Goal: Task Accomplishment & Management: Manage account settings

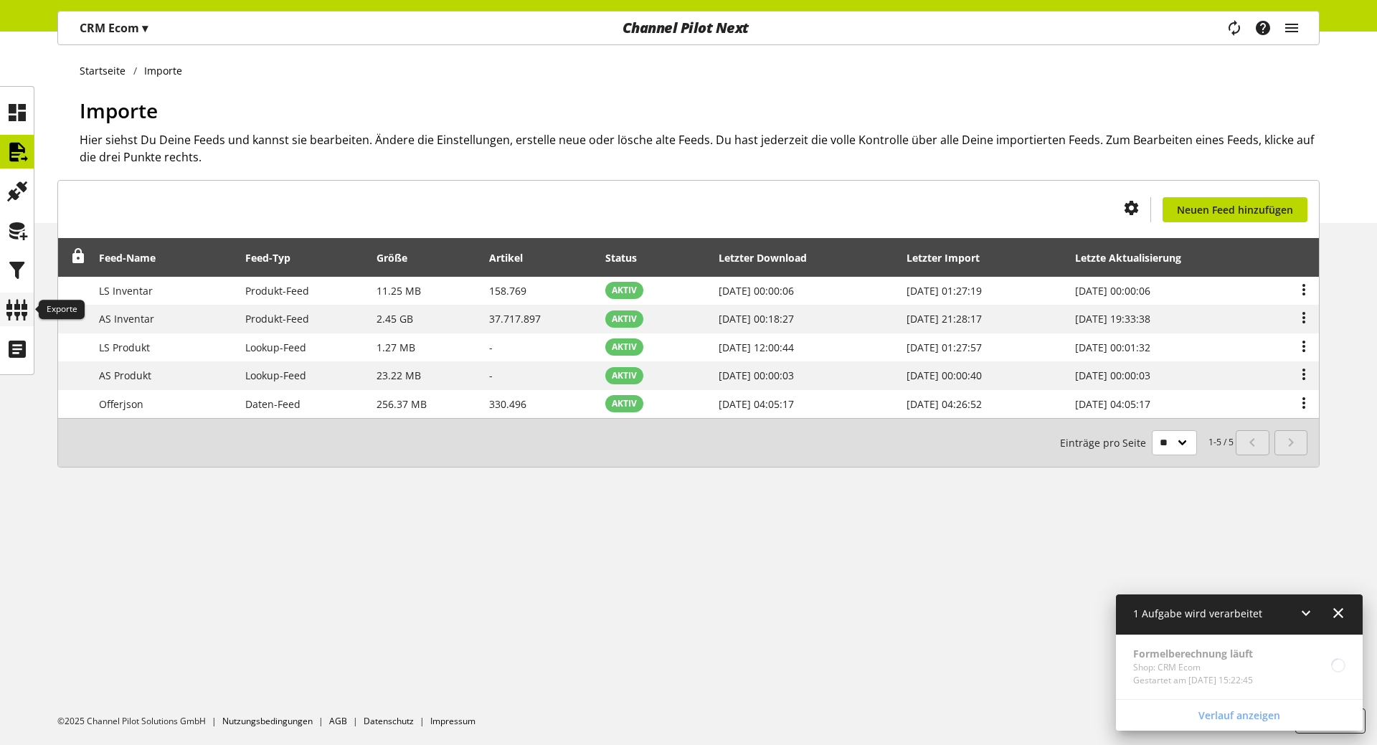
click at [16, 305] on icon at bounding box center [17, 309] width 23 height 29
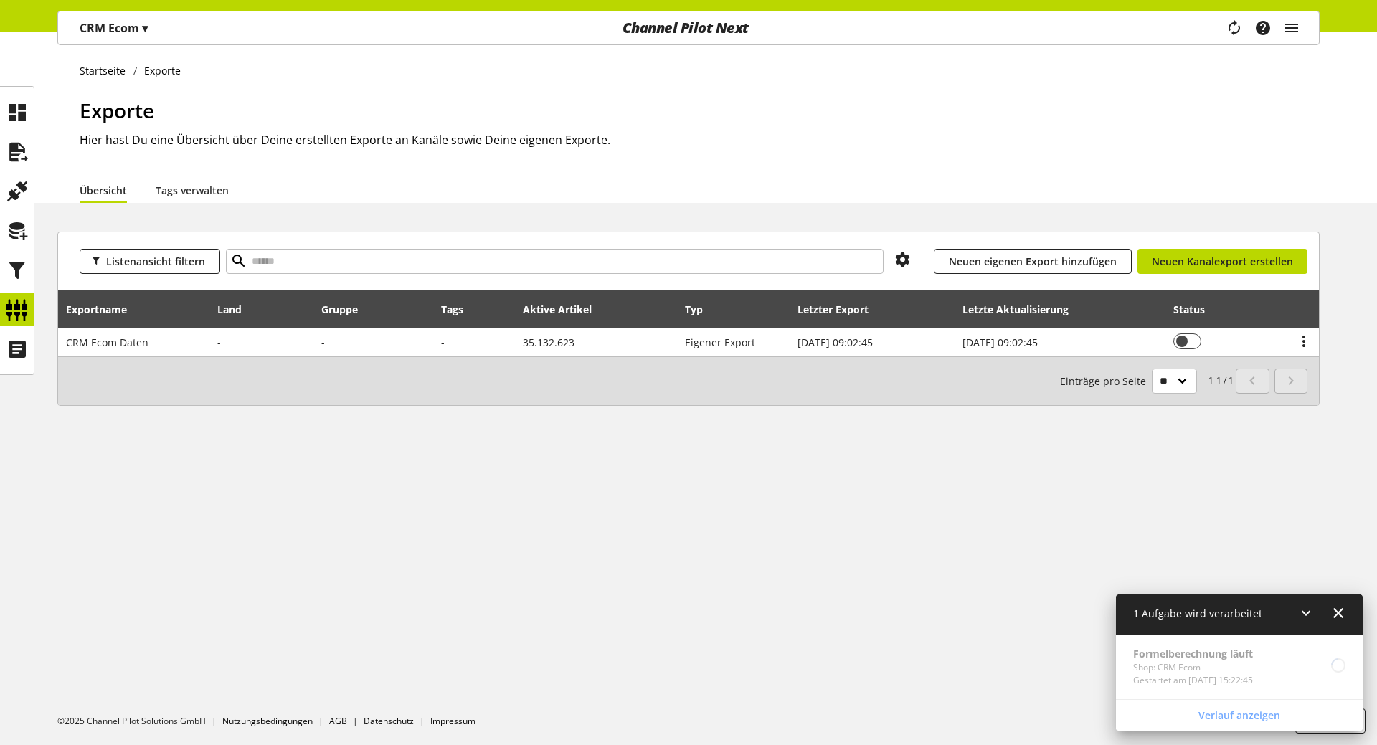
click at [721, 425] on div "Listenansicht filtern Du bist nicht berechtigt, einen Kanal hinzuzufügen. Neuen…" at bounding box center [688, 336] width 1377 height 209
click at [11, 349] on icon at bounding box center [17, 349] width 23 height 29
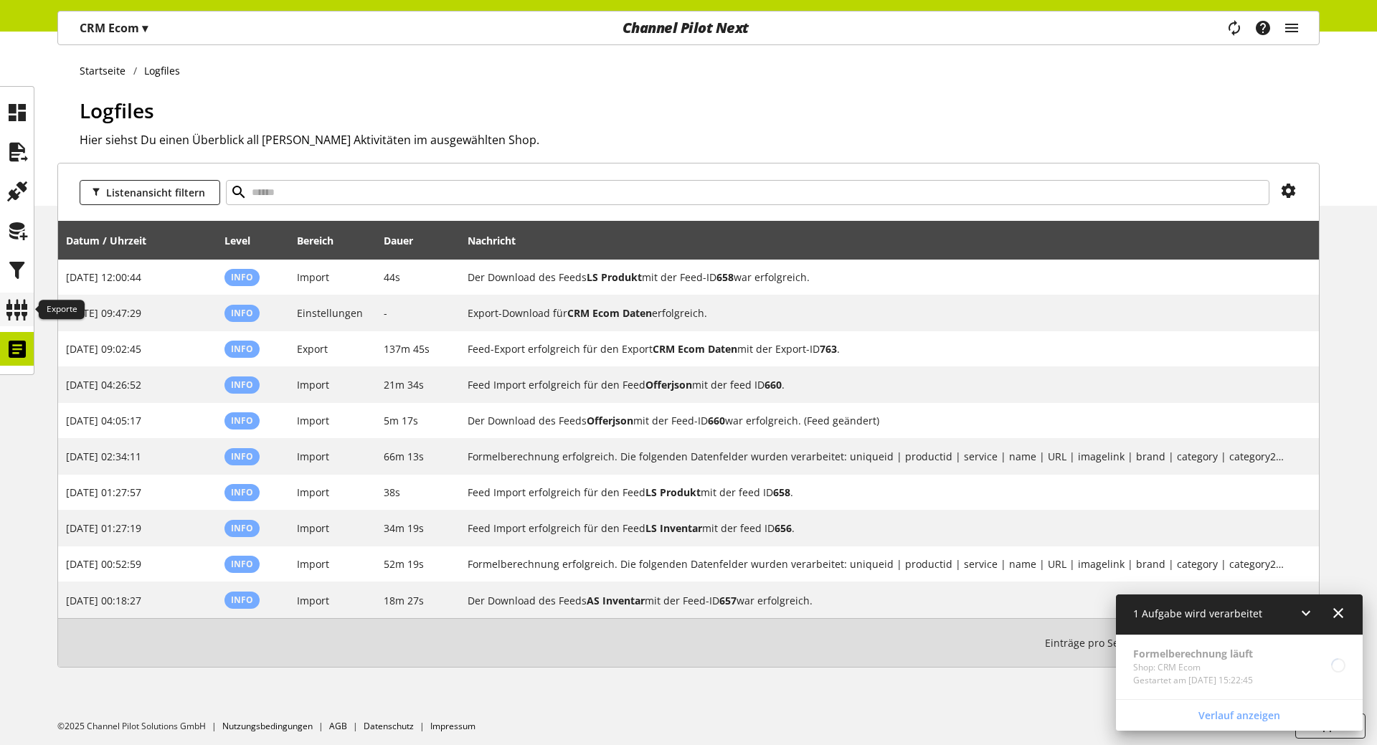
click at [17, 312] on icon at bounding box center [17, 309] width 23 height 29
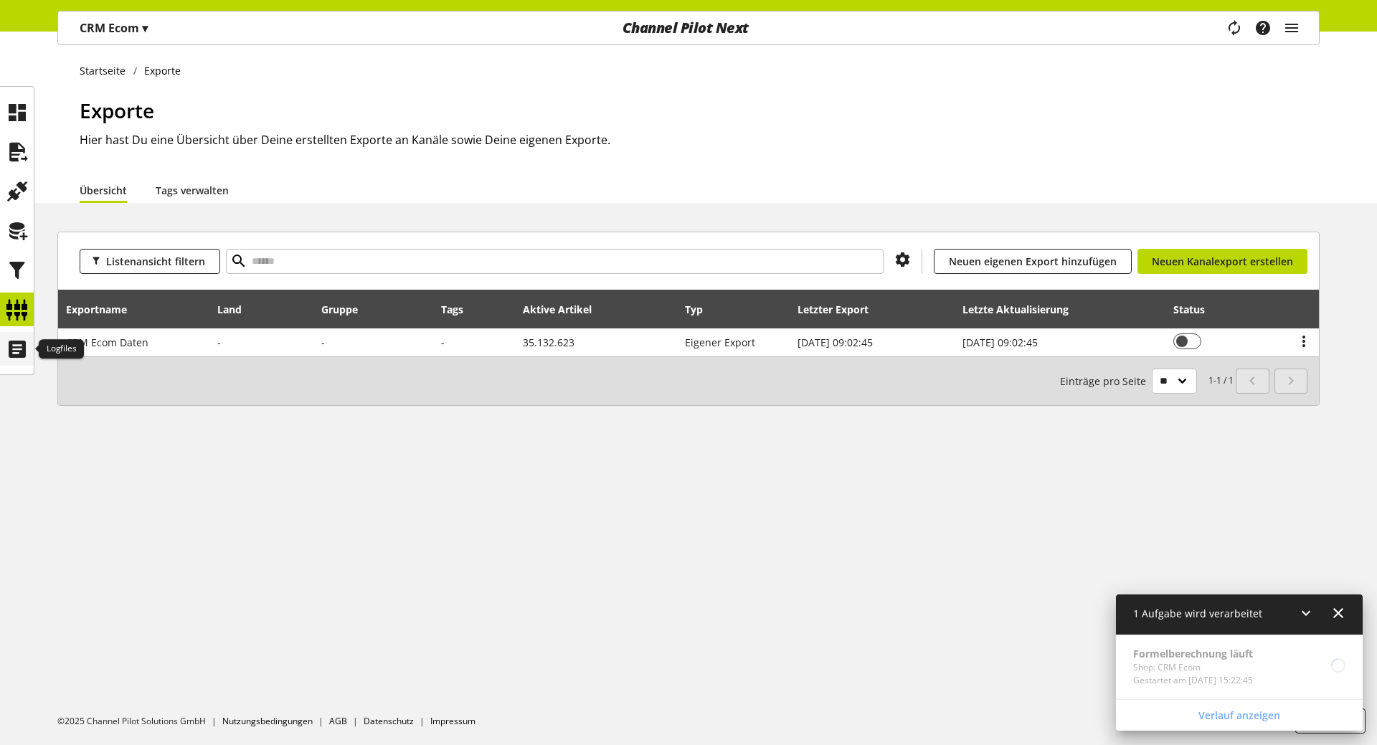
click at [14, 356] on icon at bounding box center [17, 349] width 23 height 29
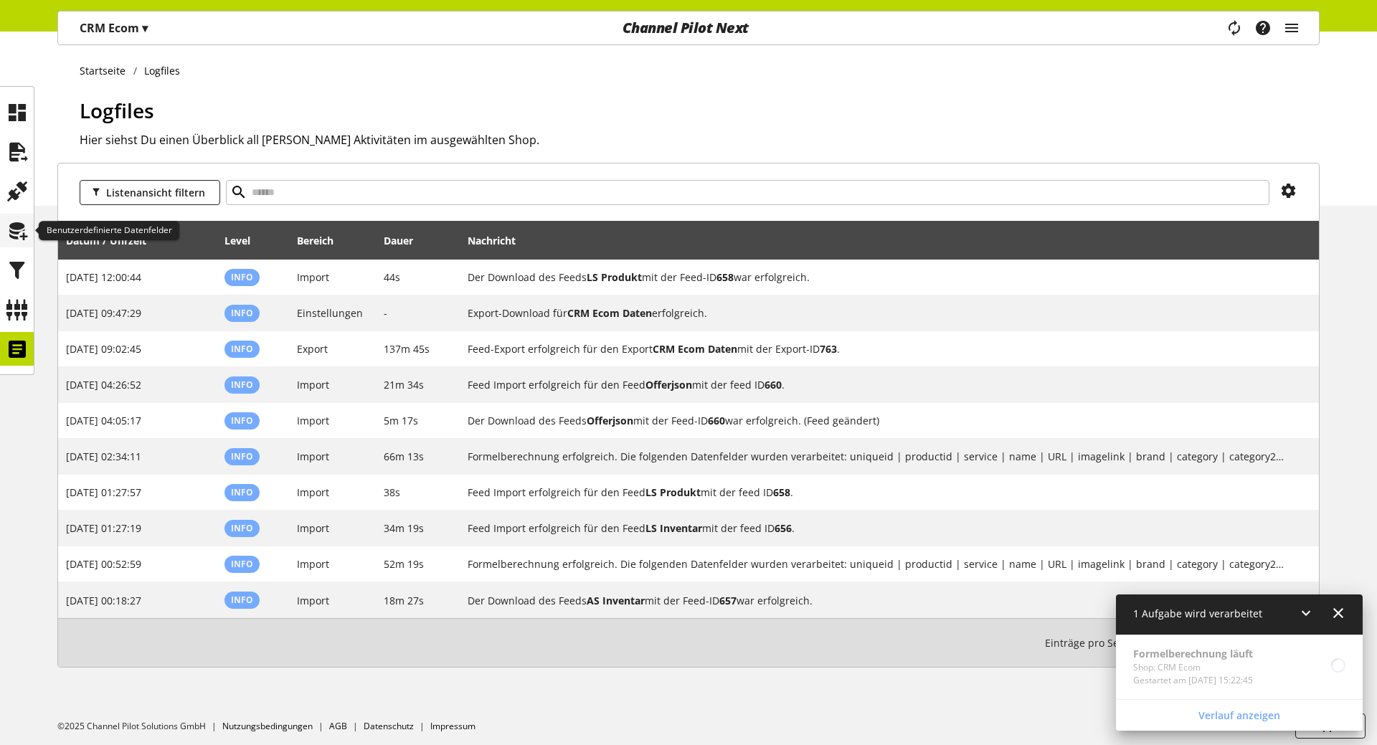
click at [12, 223] on icon at bounding box center [17, 231] width 23 height 29
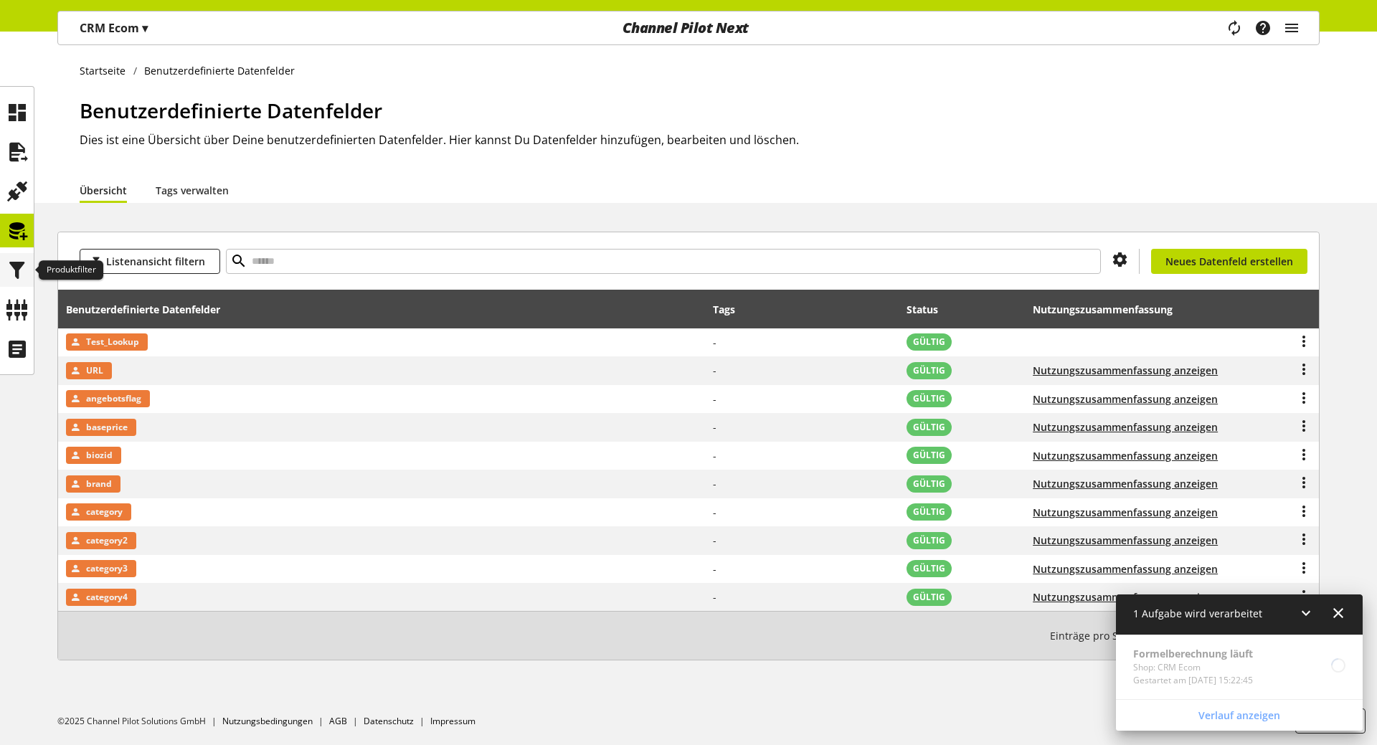
click at [17, 263] on icon at bounding box center [17, 270] width 23 height 29
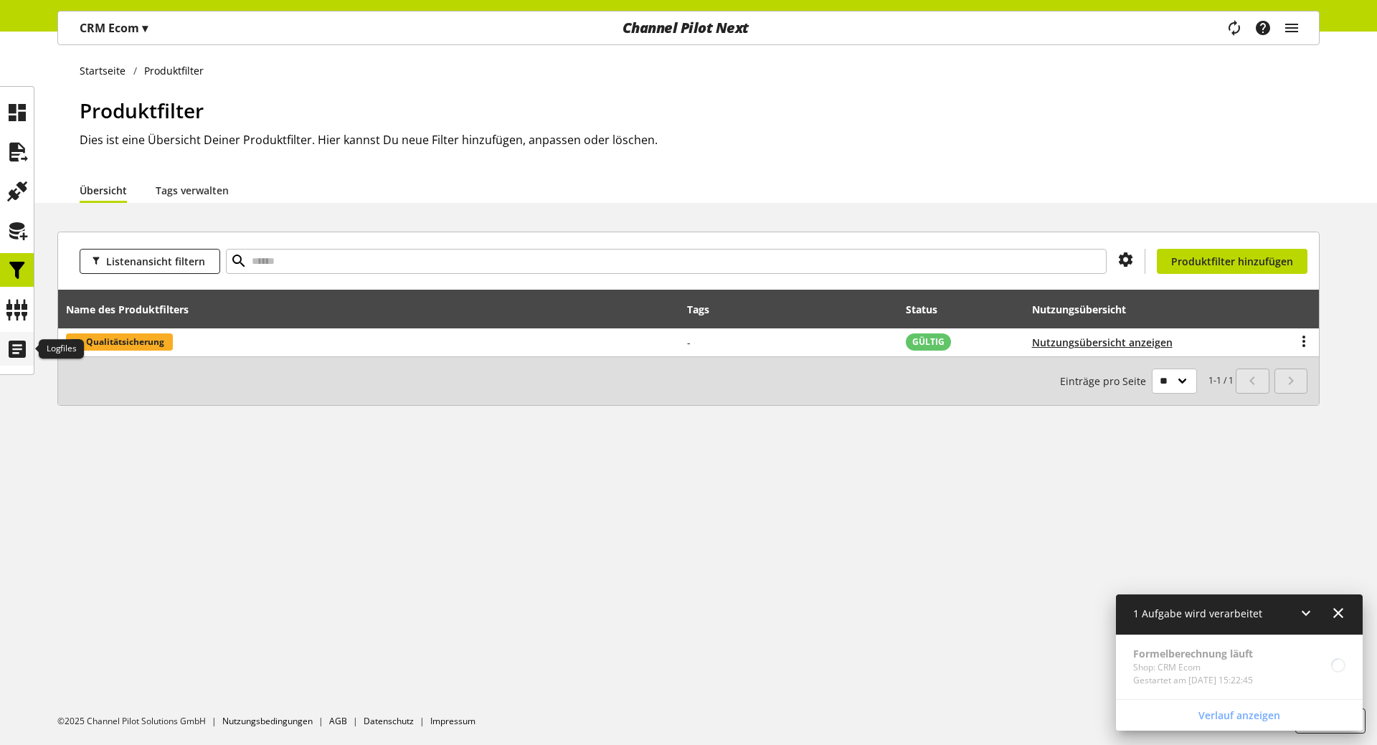
click at [9, 352] on icon at bounding box center [17, 349] width 23 height 29
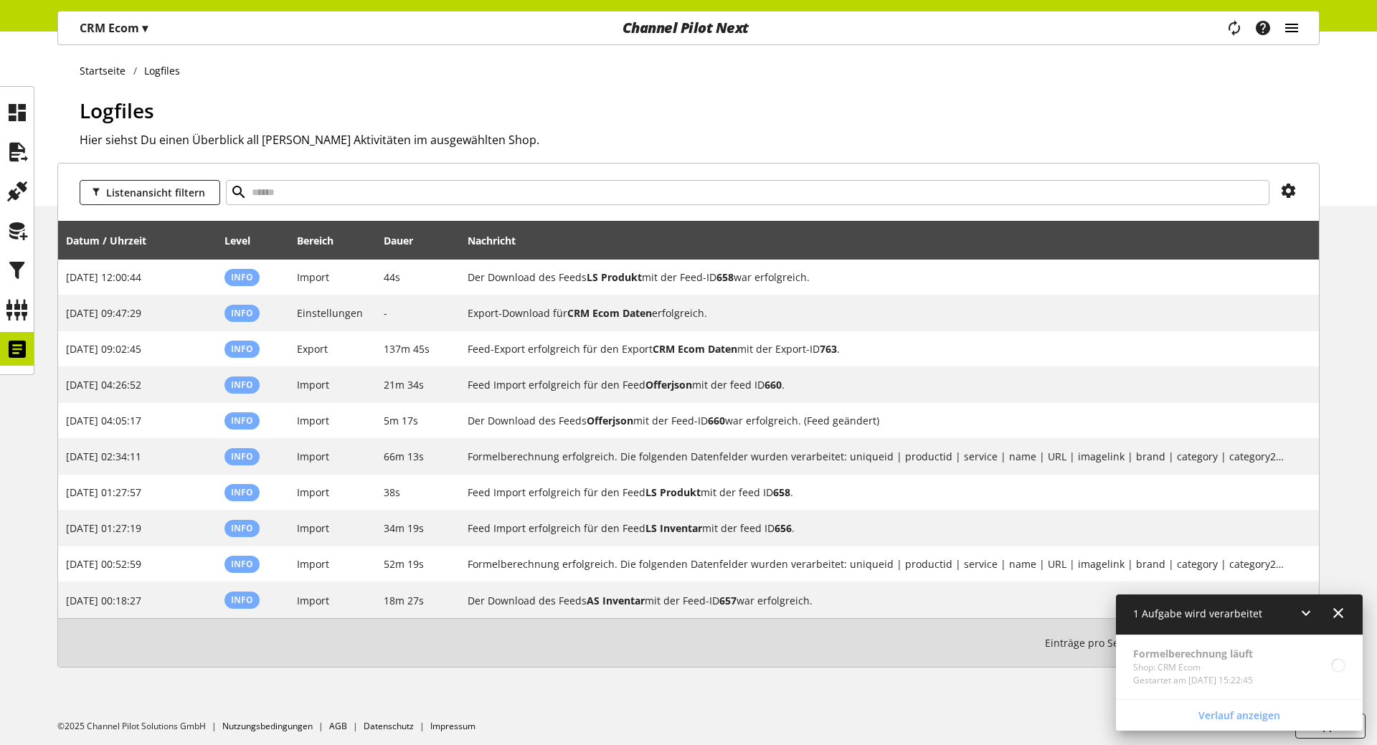
click at [1291, 29] on icon "main navigation" at bounding box center [1291, 28] width 17 height 26
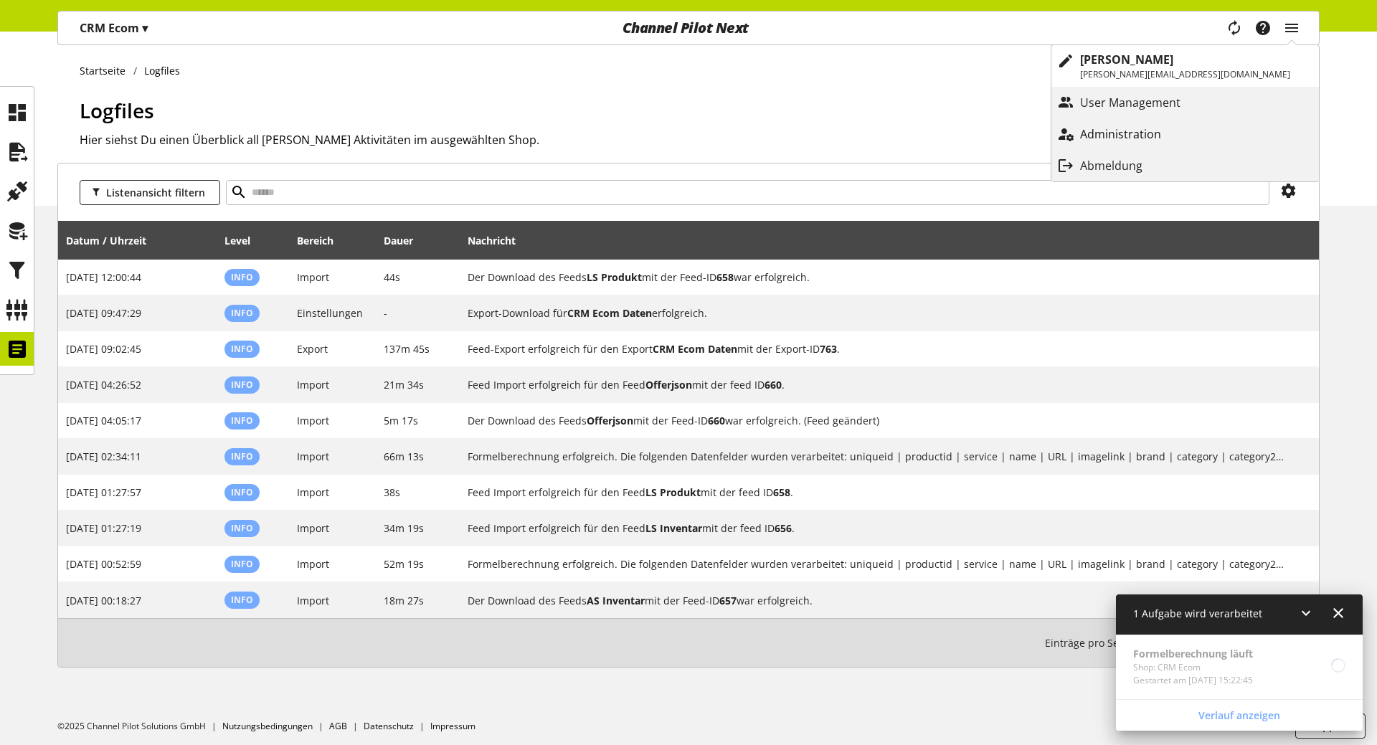
click at [1173, 136] on p "Administration" at bounding box center [1135, 133] width 110 height 17
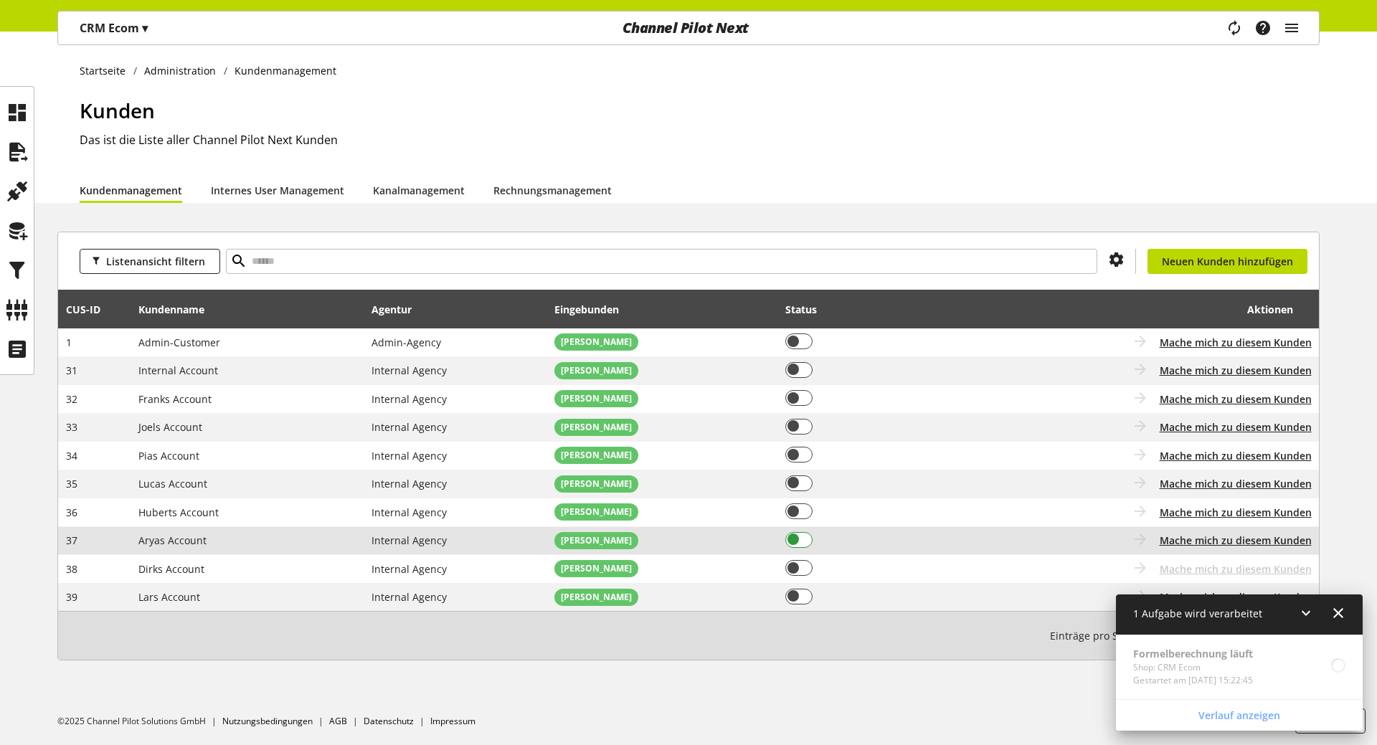
click at [805, 538] on span at bounding box center [799, 540] width 28 height 16
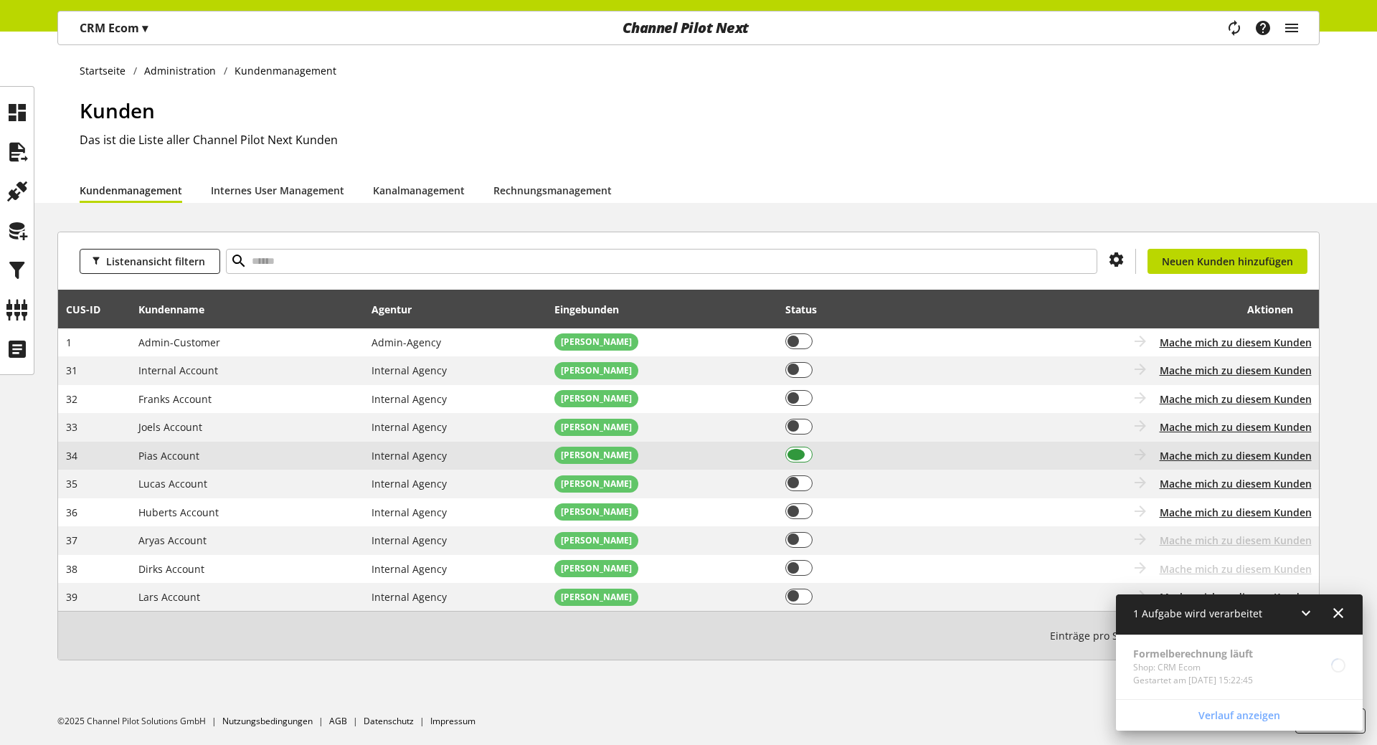
click at [806, 455] on span at bounding box center [799, 455] width 28 height 16
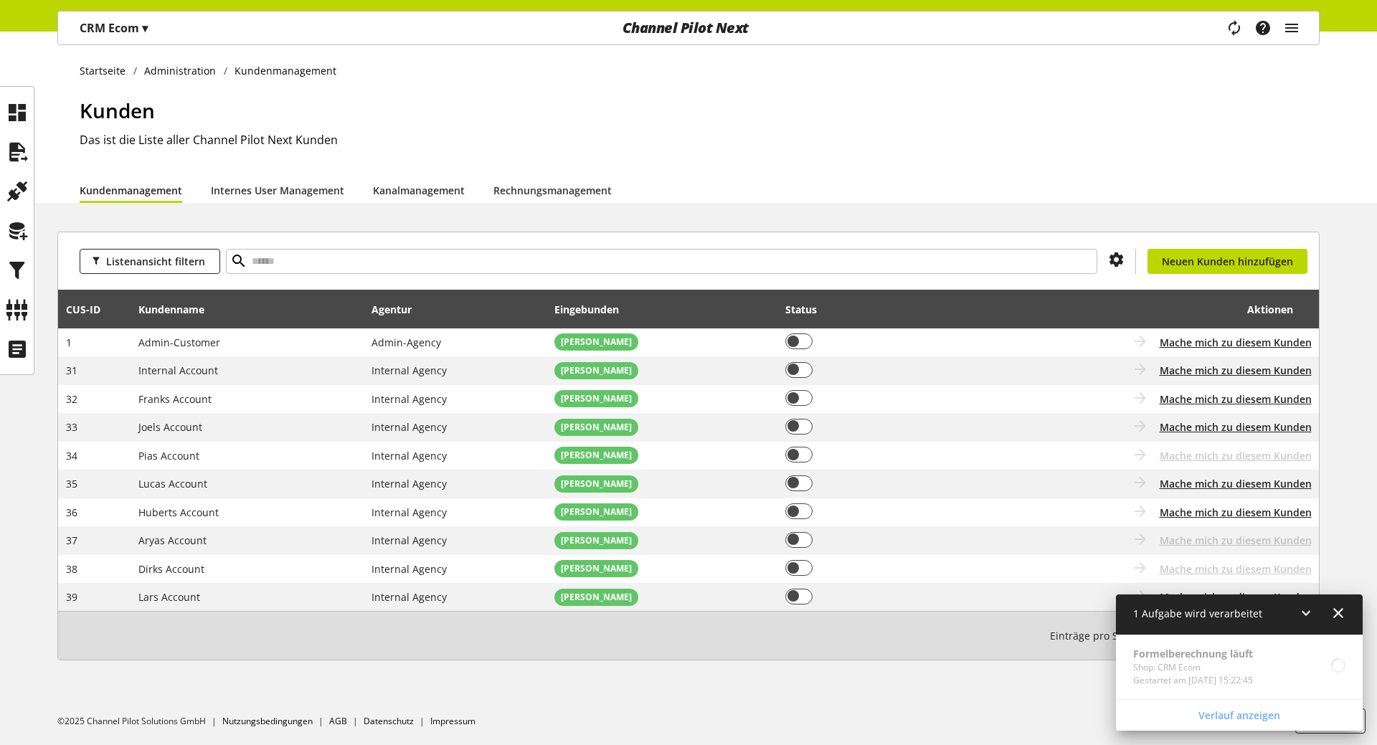
click at [1342, 609] on icon at bounding box center [1338, 613] width 17 height 26
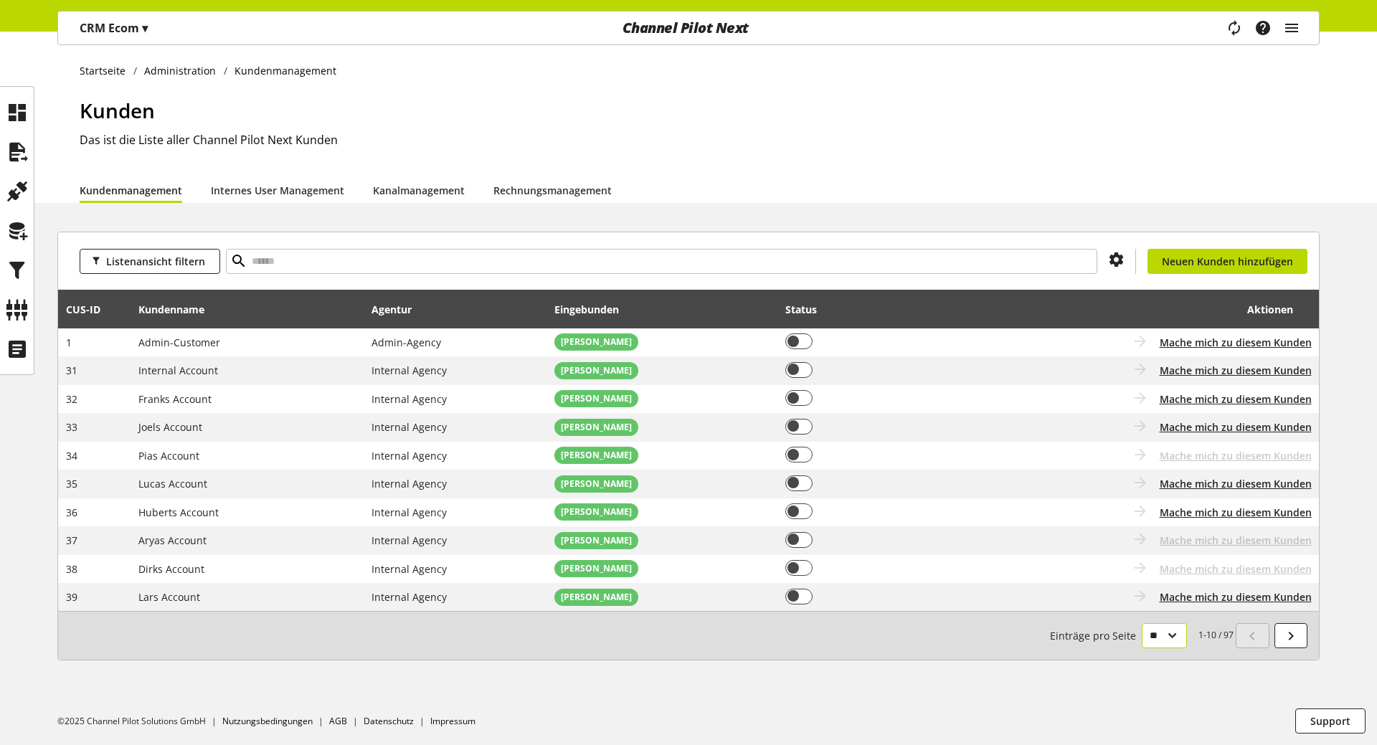
select select "***"
click option "***" at bounding box center [0, 0] width 0 height 0
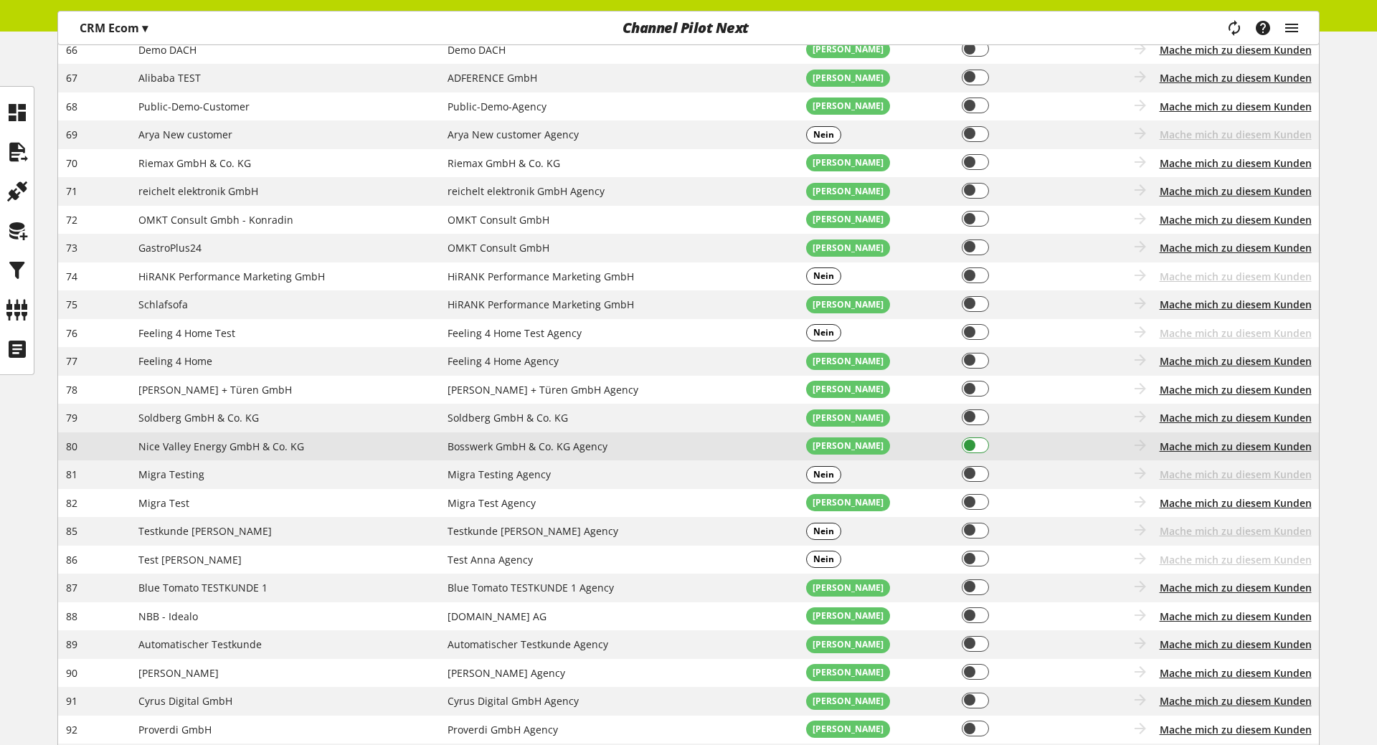
scroll to position [1316, 0]
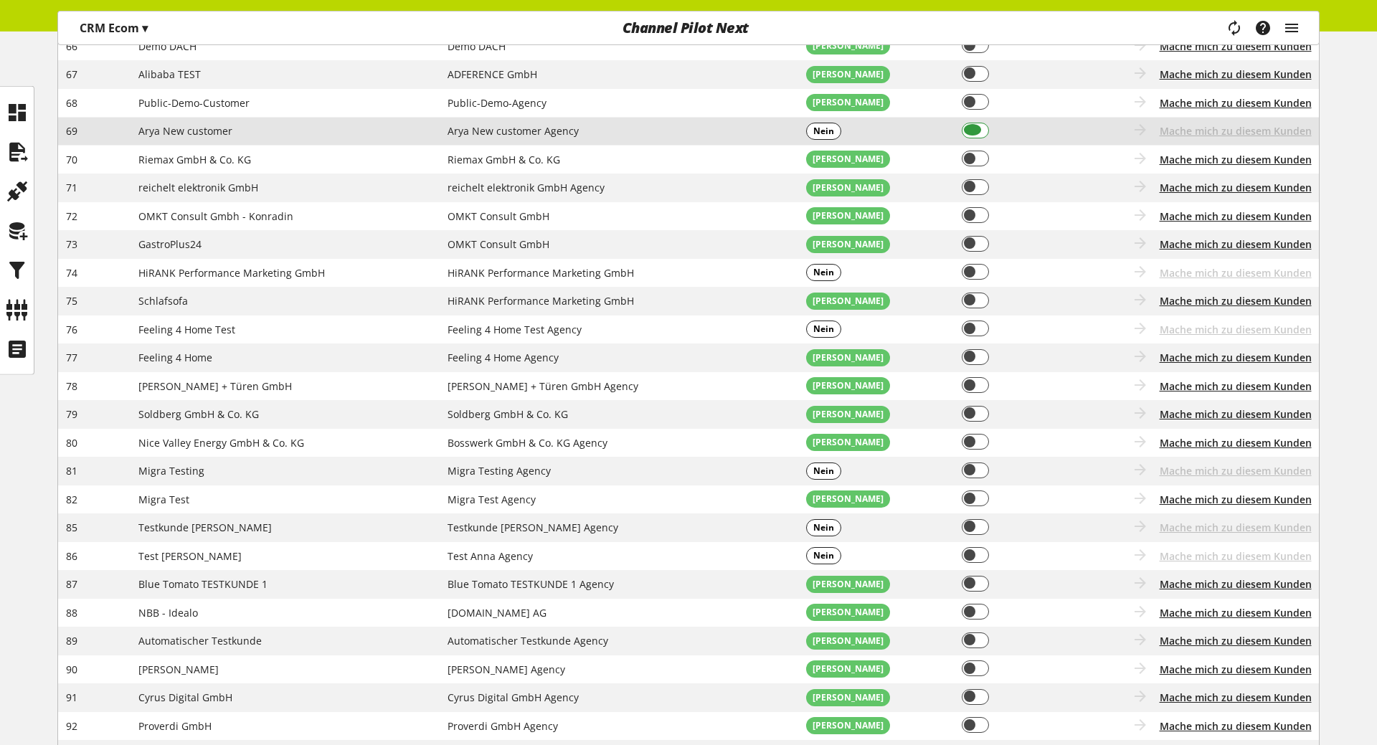
click at [968, 134] on span at bounding box center [976, 131] width 28 height 16
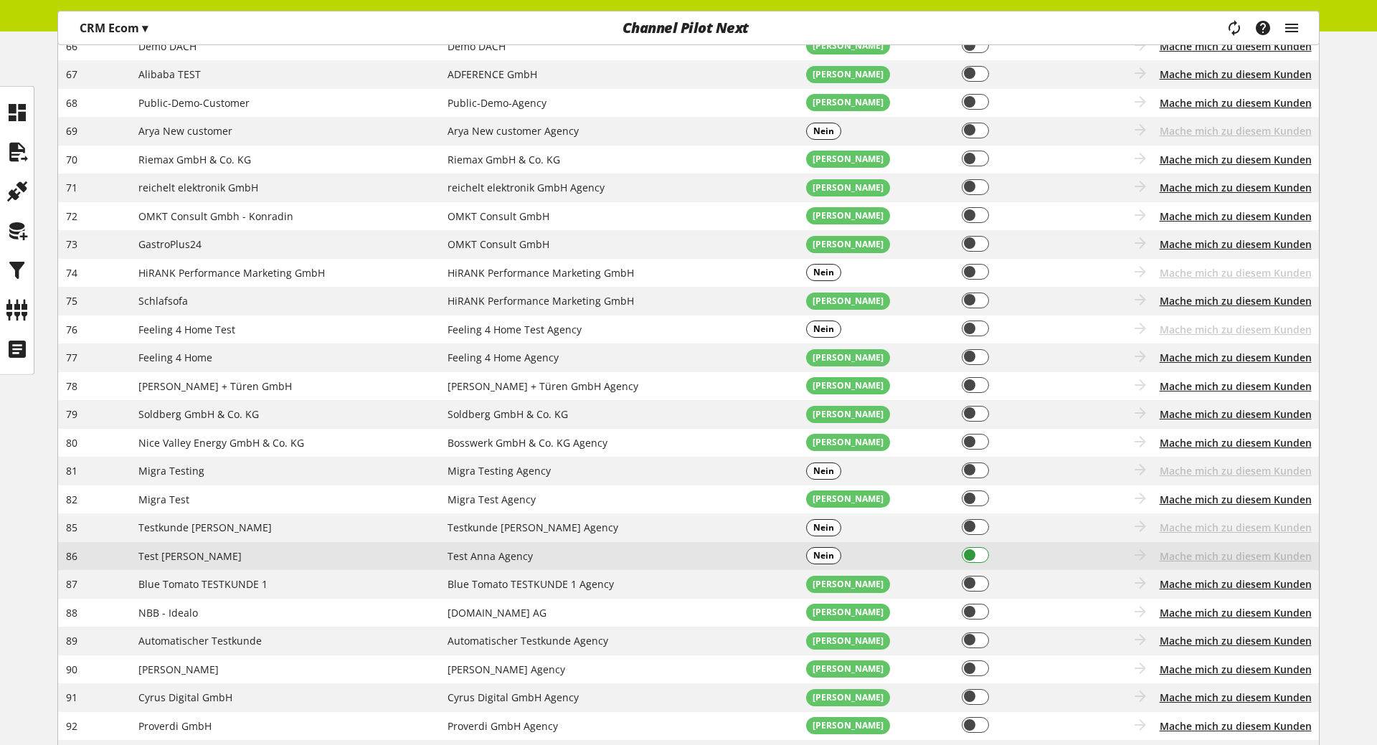
click at [973, 557] on span at bounding box center [976, 555] width 28 height 16
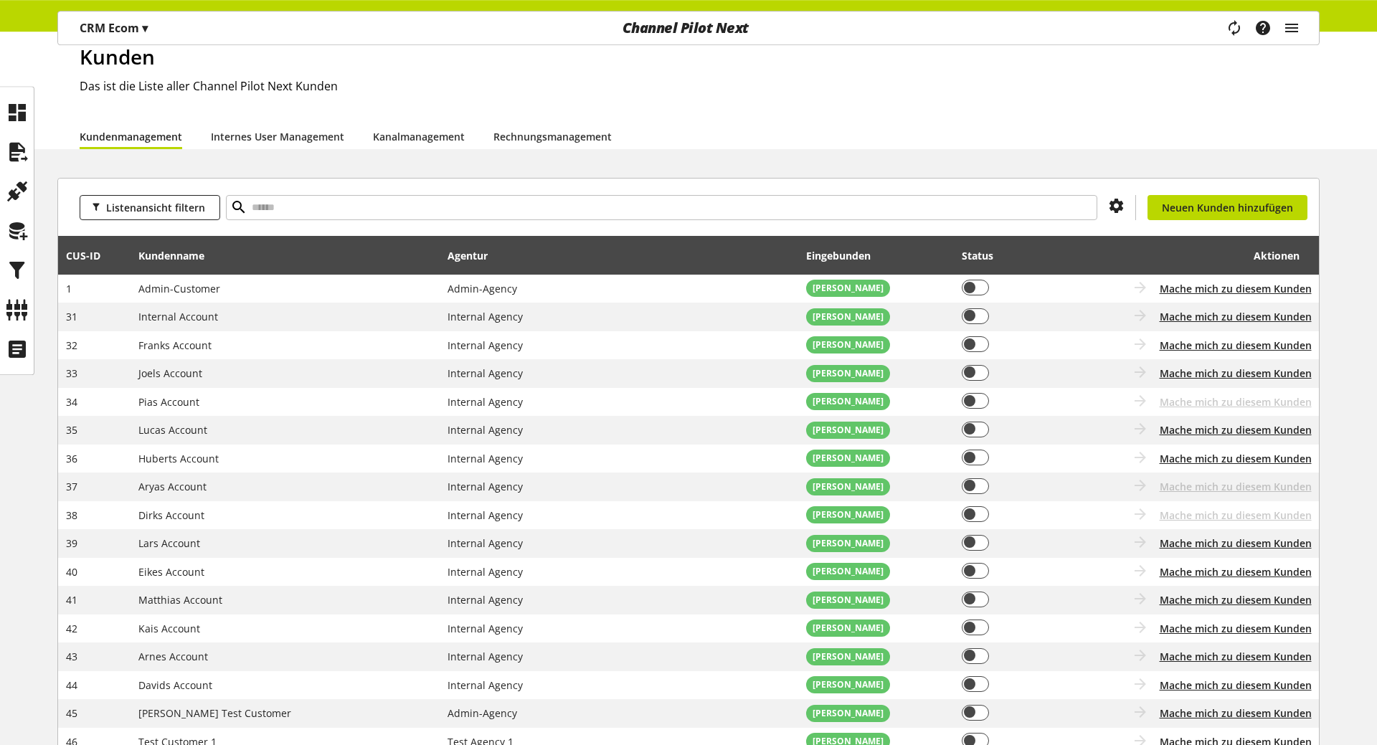
scroll to position [0, 0]
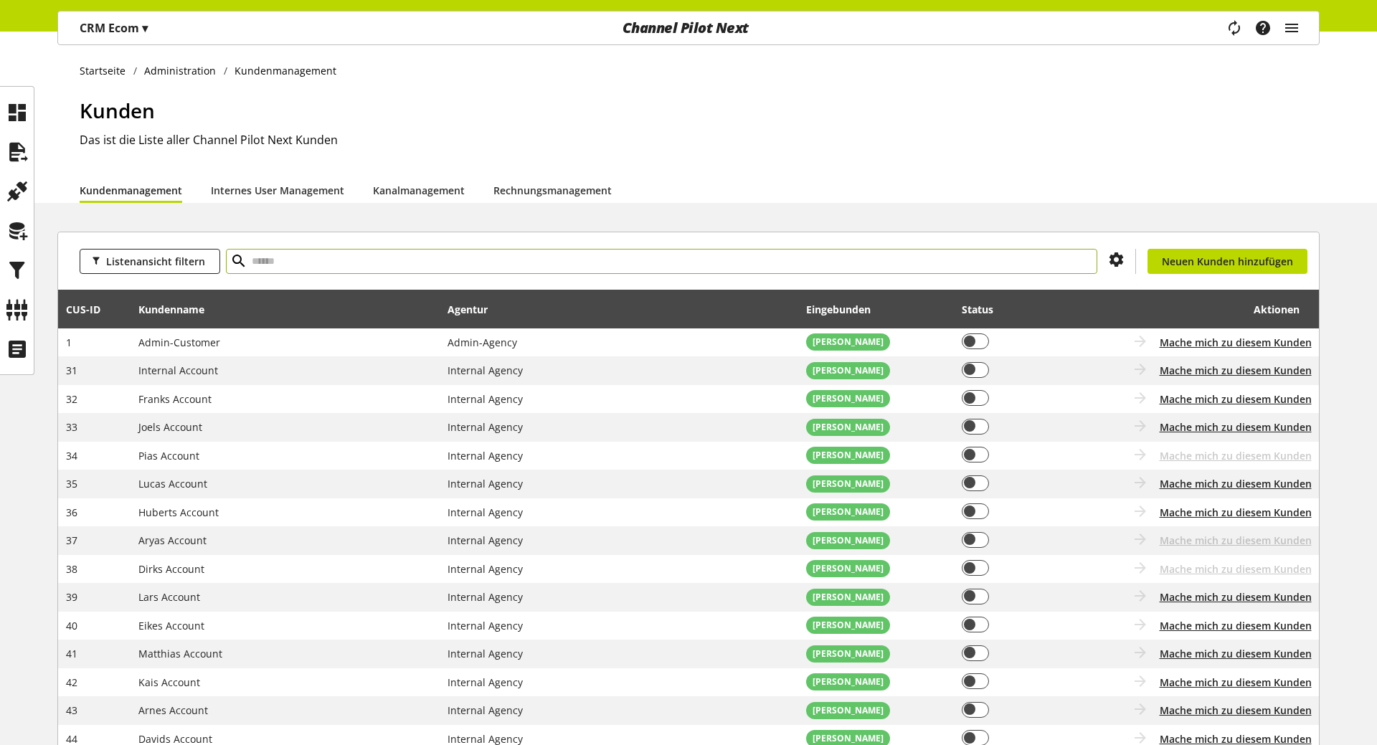
click at [403, 254] on input "text" at bounding box center [661, 261] width 871 height 25
type input "****"
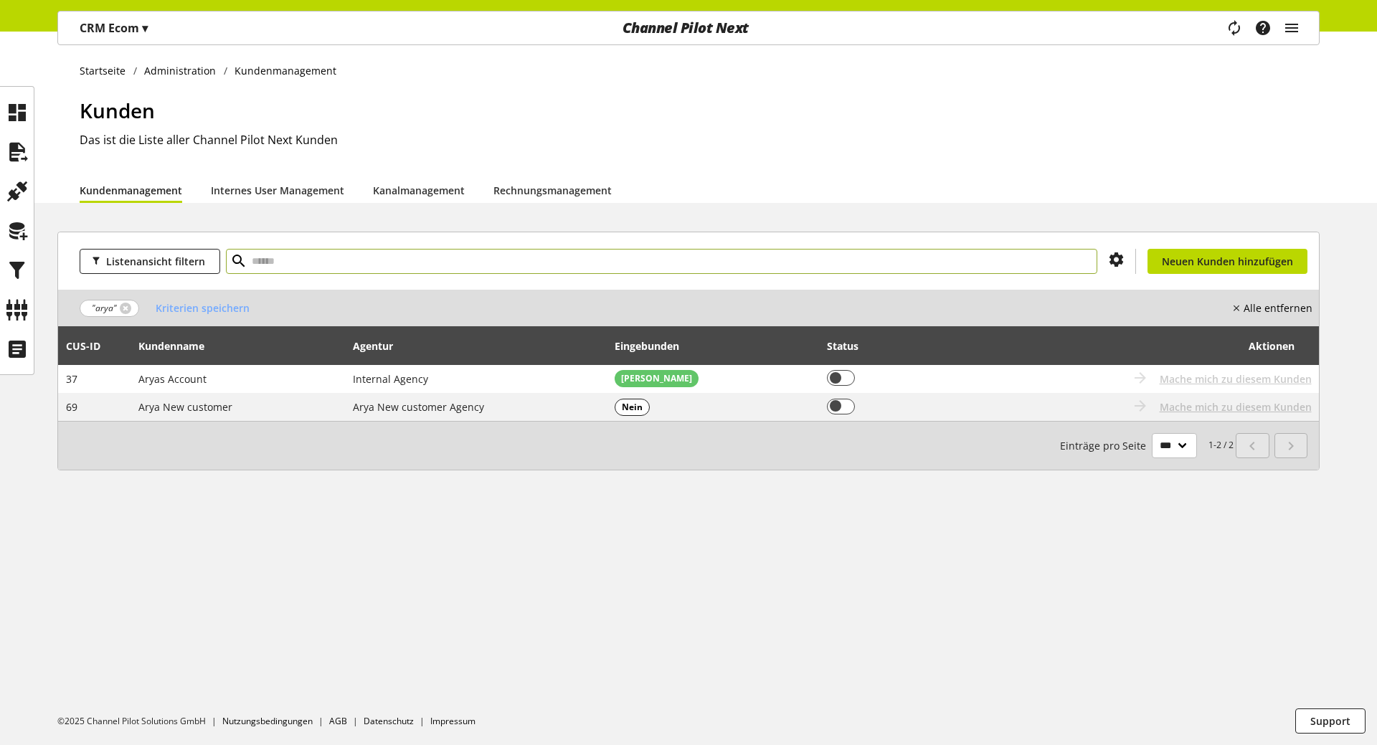
click at [372, 266] on input "text" at bounding box center [661, 261] width 871 height 25
click at [124, 302] on span ""arya"" at bounding box center [110, 308] width 60 height 17
click at [124, 310] on link at bounding box center [125, 308] width 11 height 11
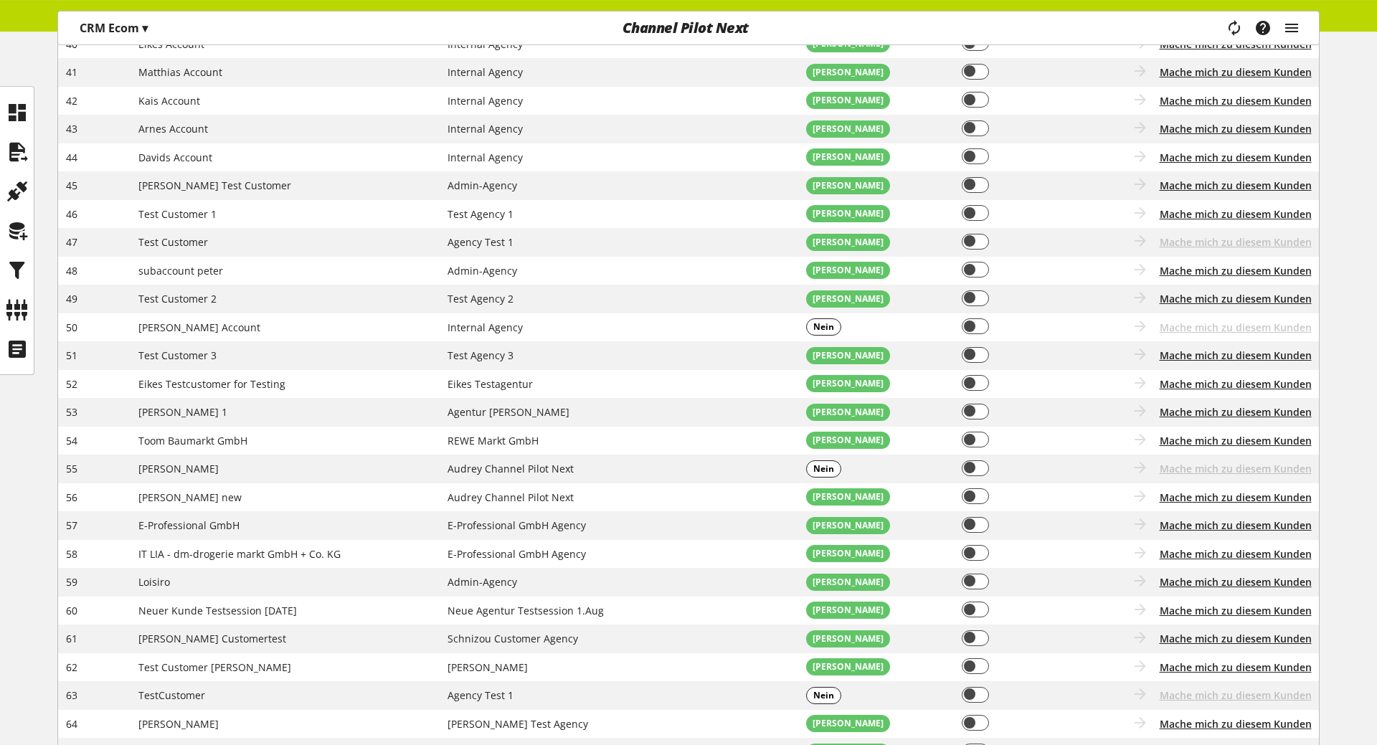
scroll to position [2463, 0]
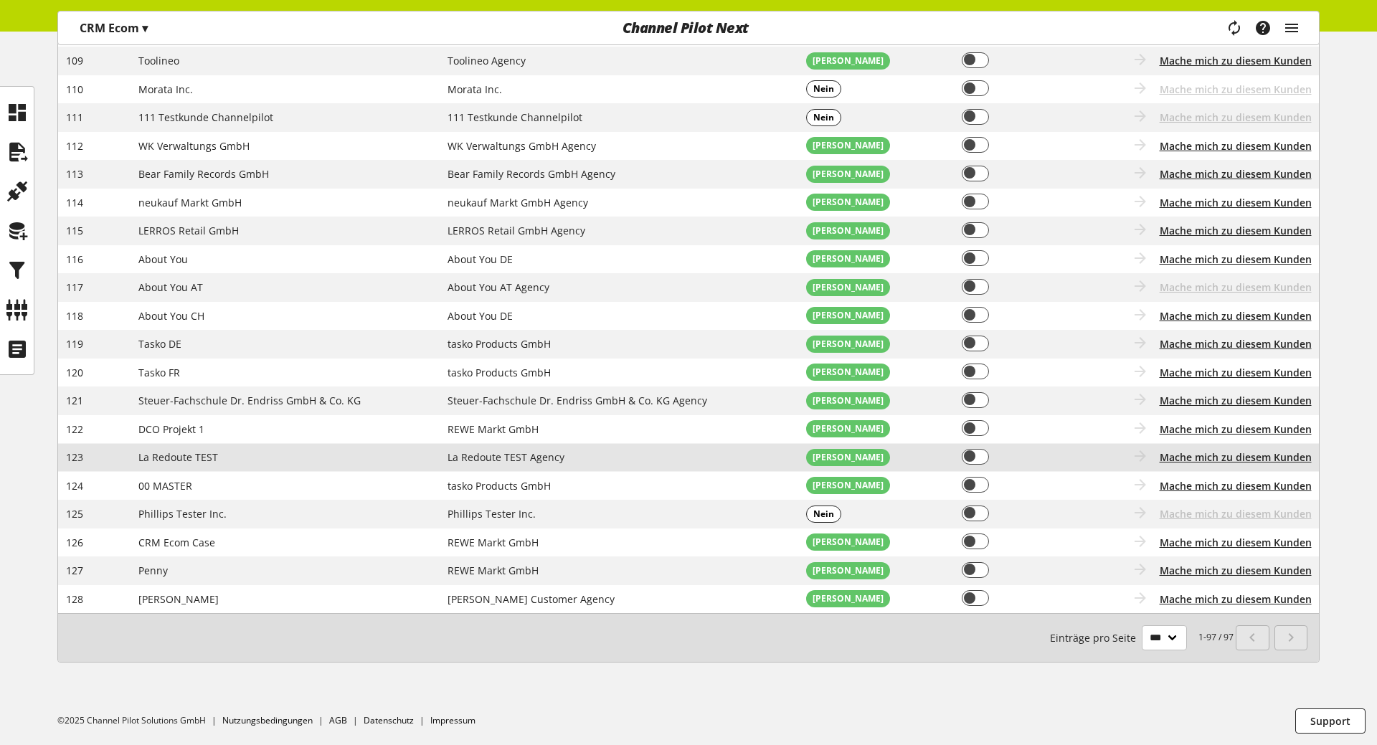
click at [536, 459] on span "La Redoute TEST Agency" at bounding box center [505, 457] width 117 height 14
click at [1185, 456] on span "Mache mich zu diesem Kunden" at bounding box center [1236, 457] width 152 height 15
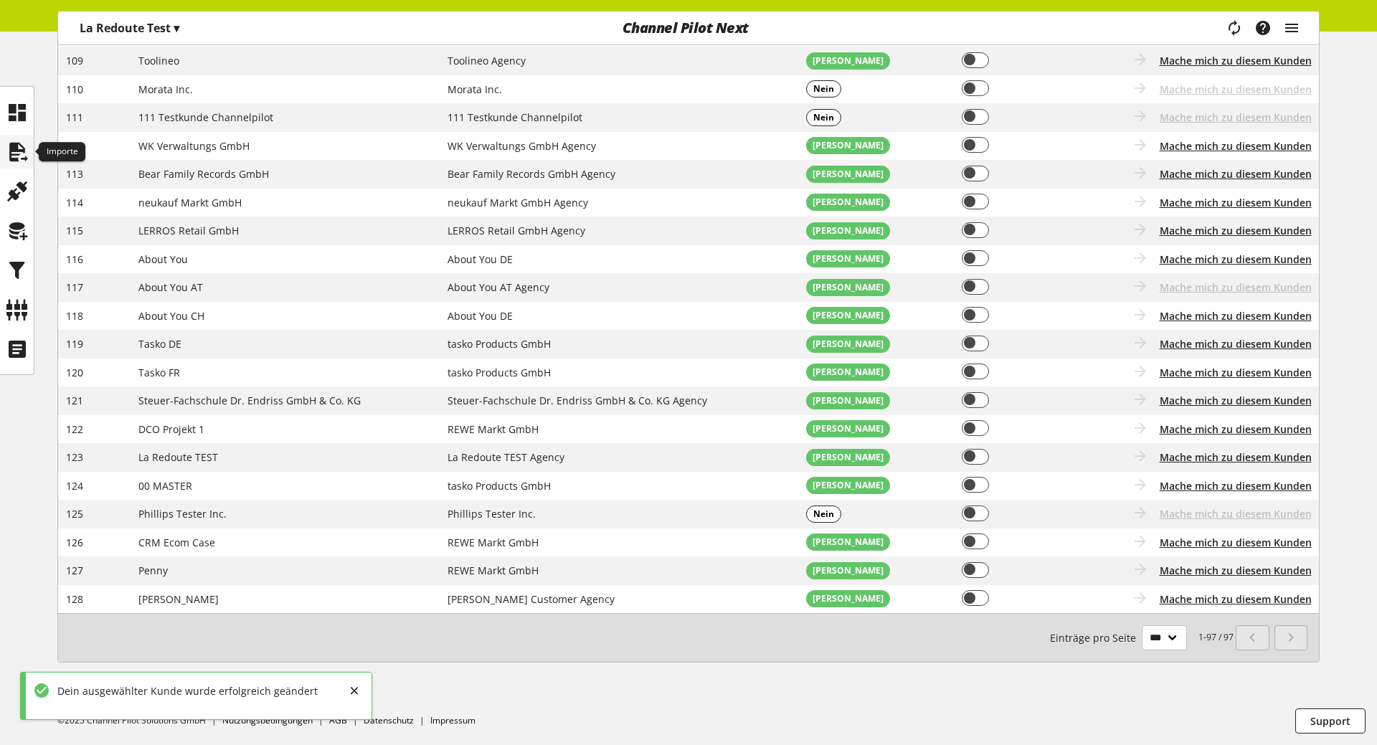
click at [22, 152] on icon at bounding box center [17, 152] width 23 height 29
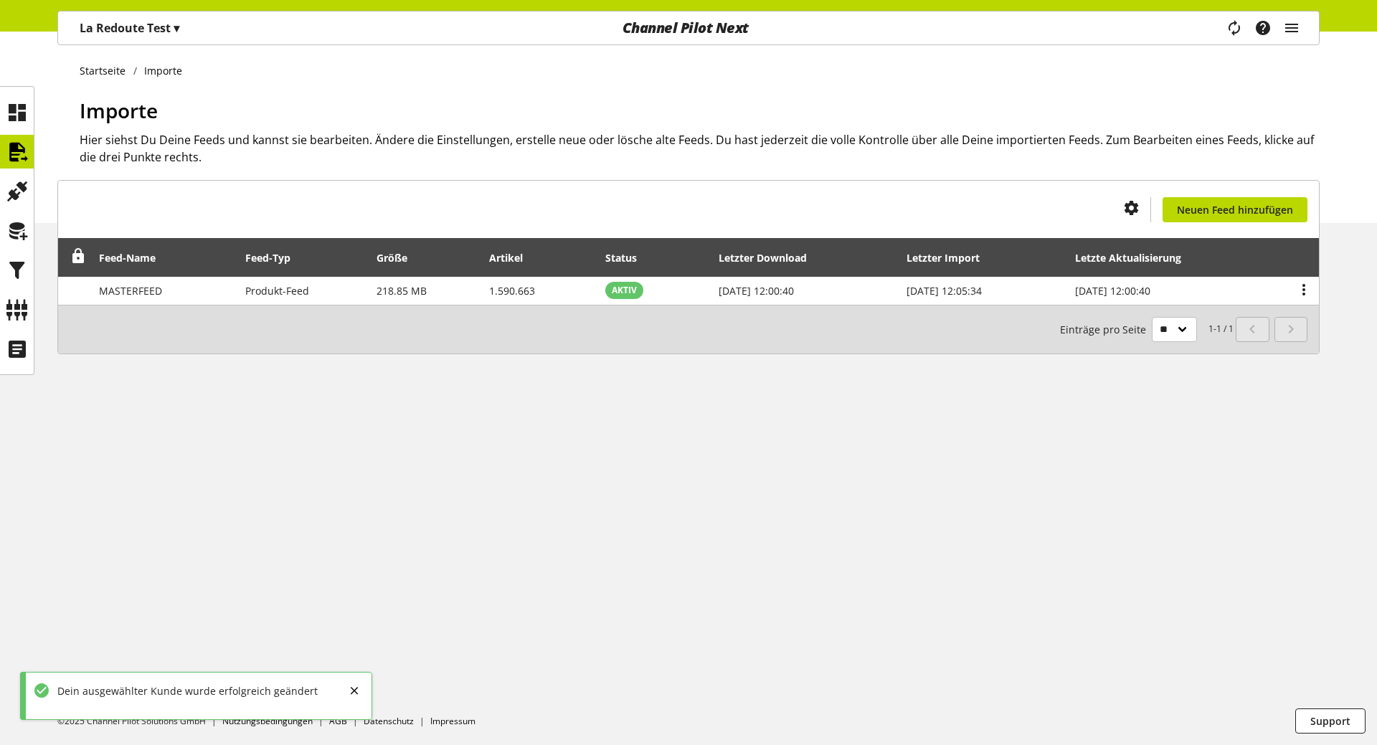
click at [140, 29] on p "La Redoute Test ▾" at bounding box center [130, 27] width 100 height 17
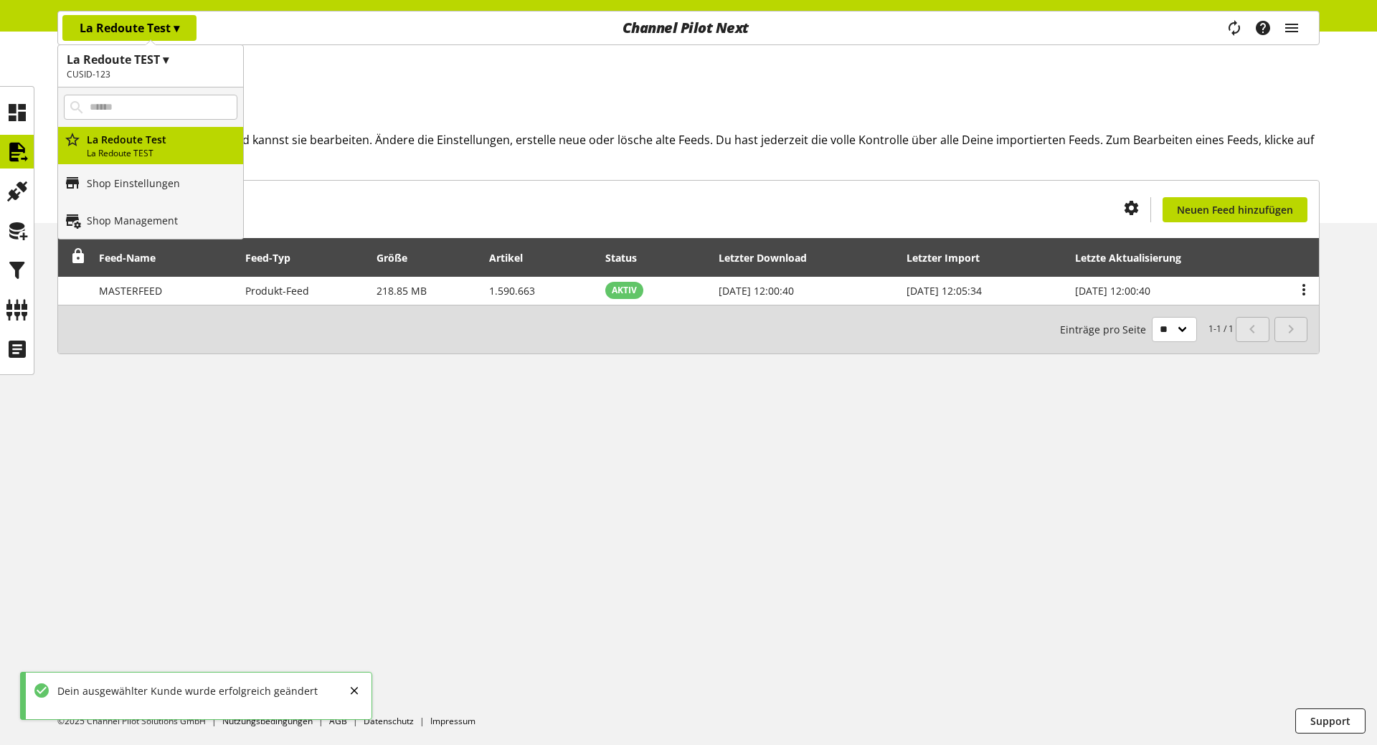
click at [140, 29] on p "La Redoute Test ▾" at bounding box center [130, 27] width 100 height 17
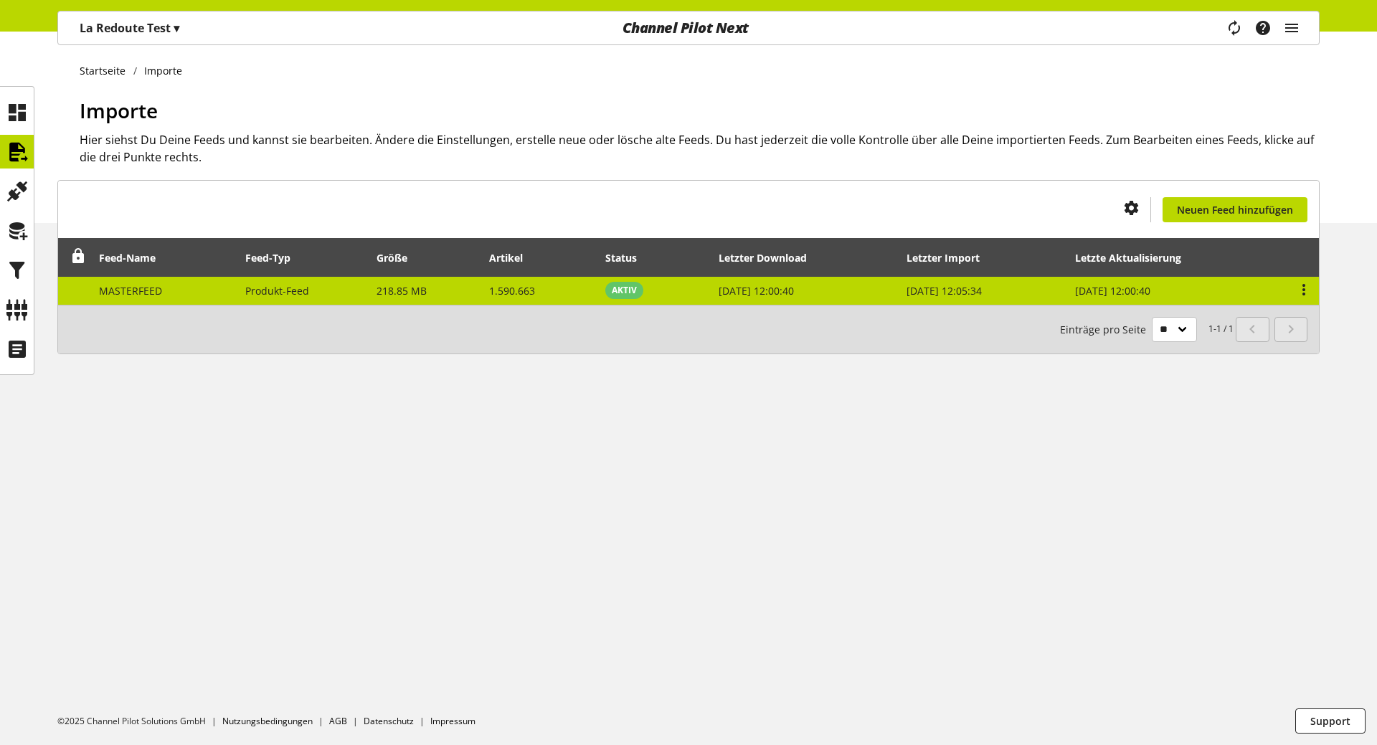
click at [194, 288] on td "MASTERFEED" at bounding box center [164, 291] width 146 height 28
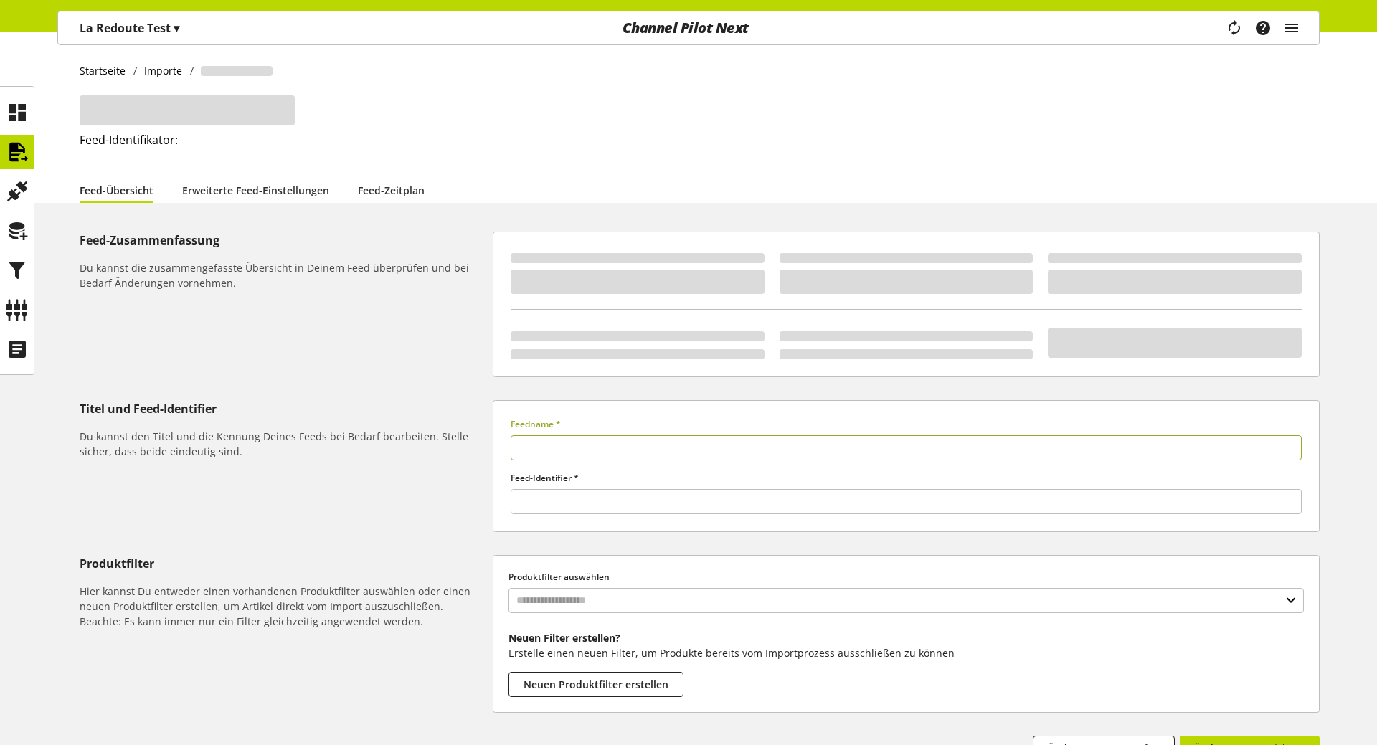
type input "**********"
type input "******"
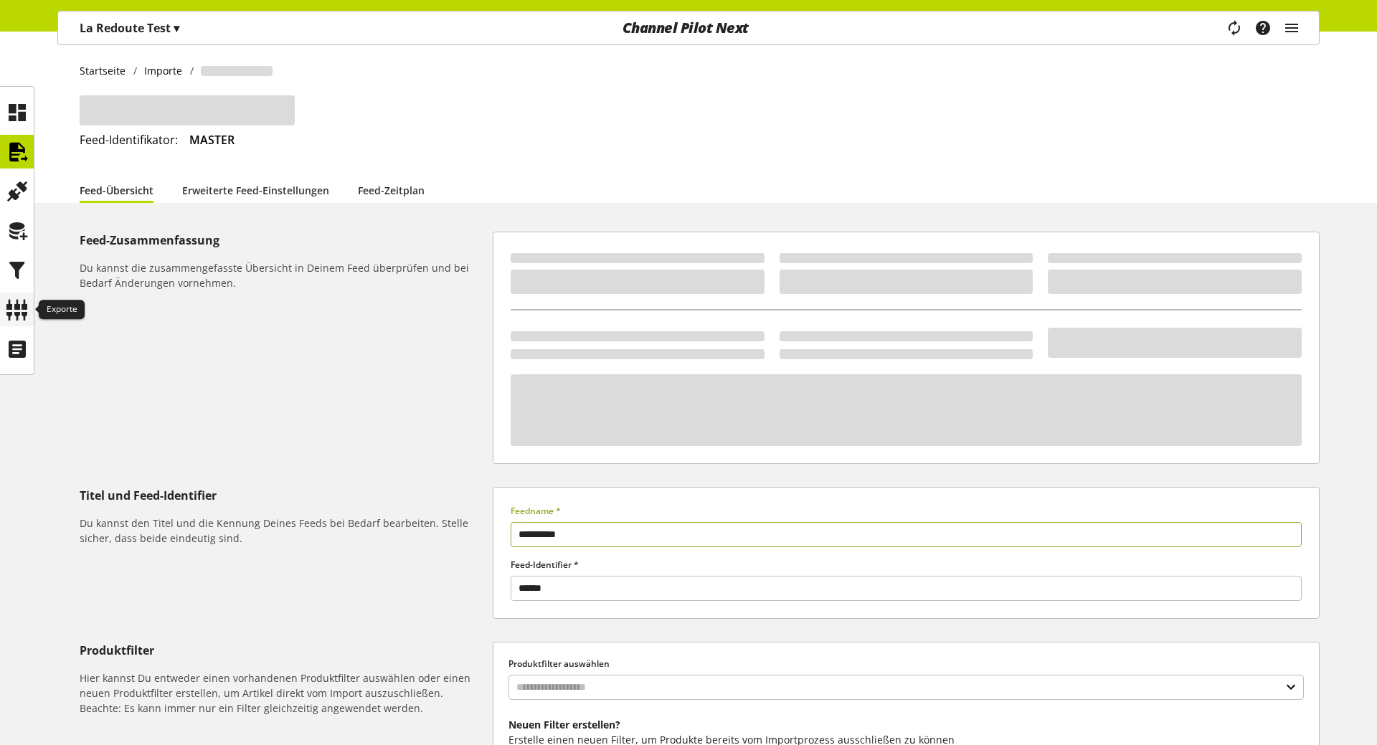
click at [27, 306] on icon at bounding box center [17, 309] width 23 height 29
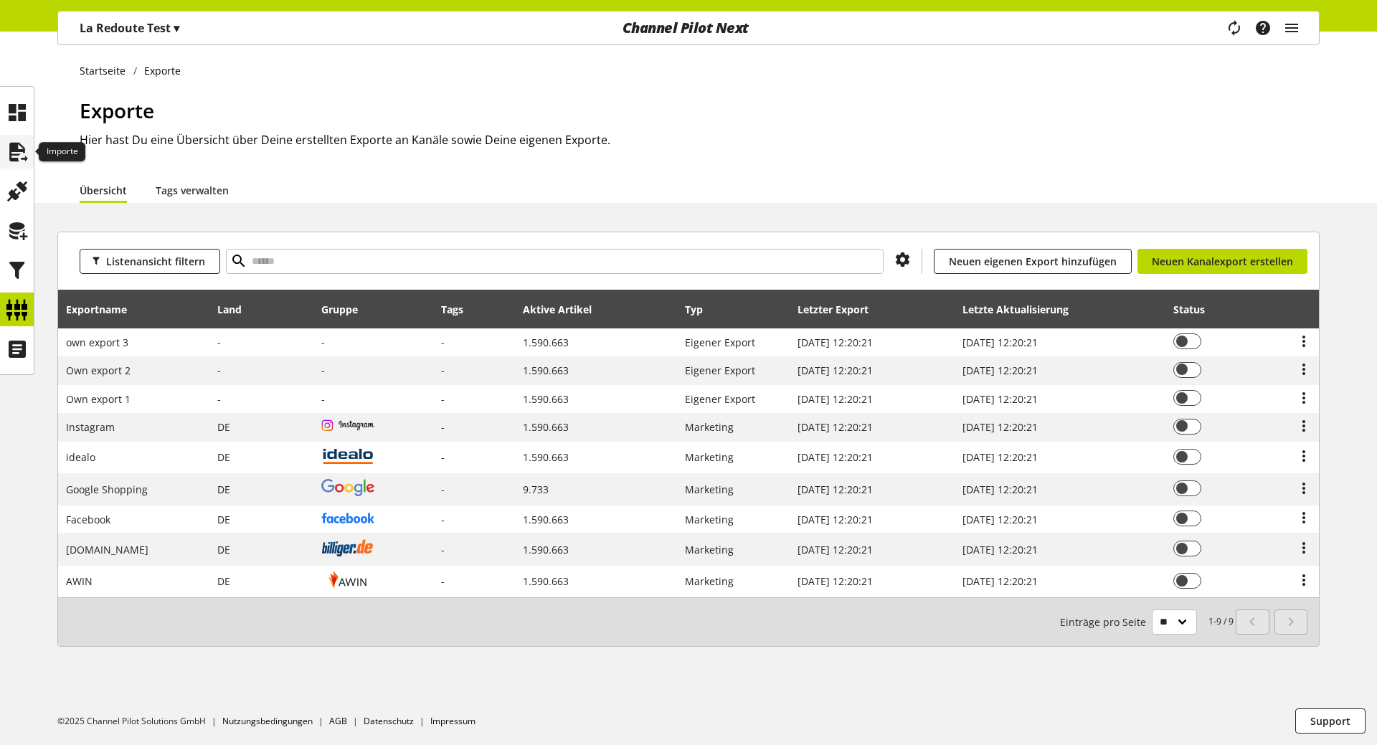
click at [14, 151] on icon at bounding box center [17, 152] width 23 height 29
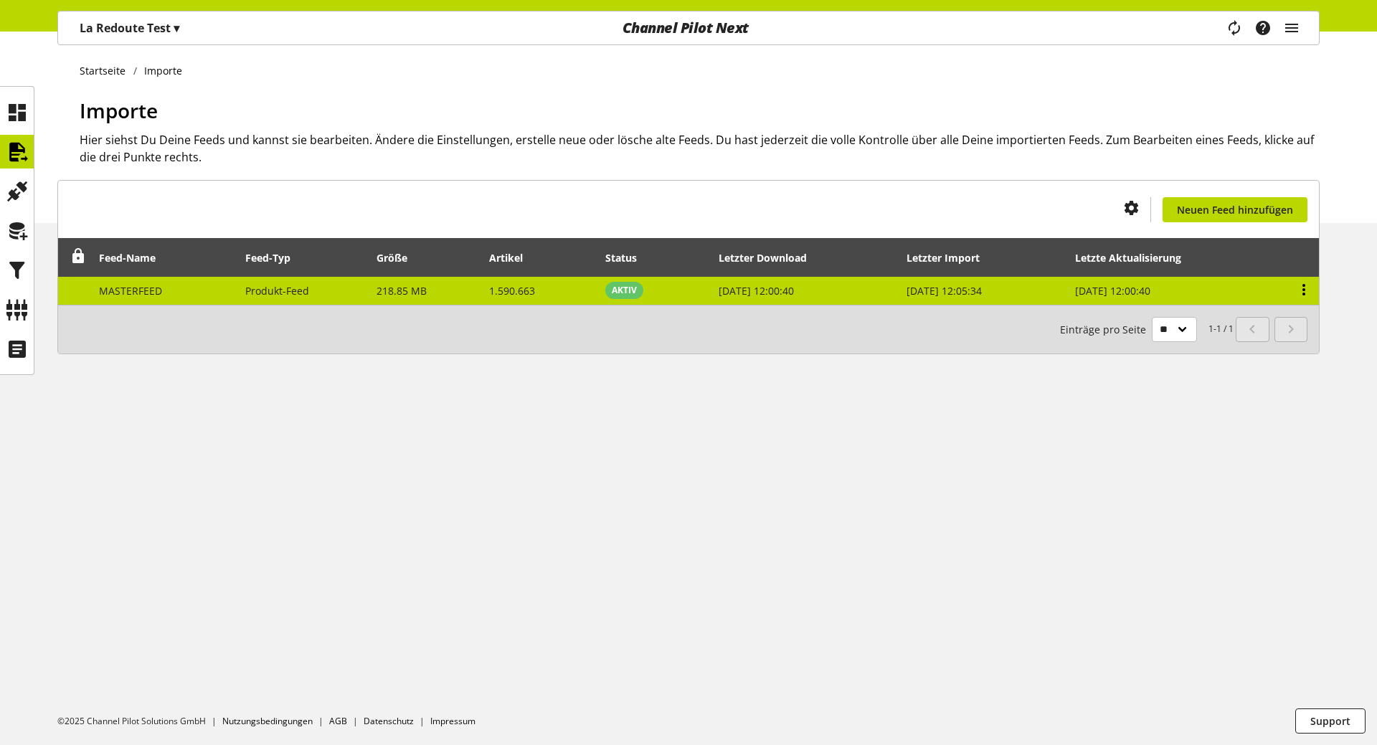
click at [1309, 288] on icon at bounding box center [1303, 290] width 17 height 26
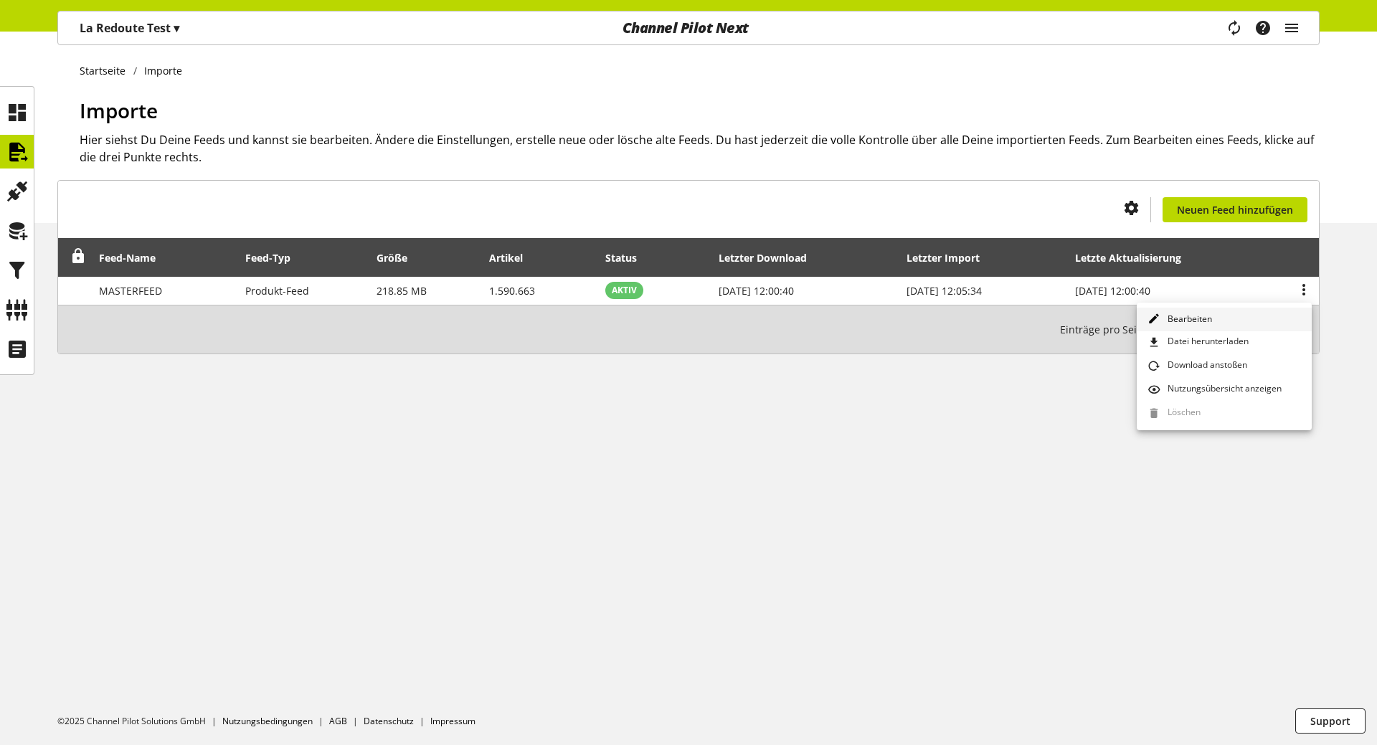
click at [1264, 321] on link "Bearbeiten" at bounding box center [1224, 320] width 175 height 24
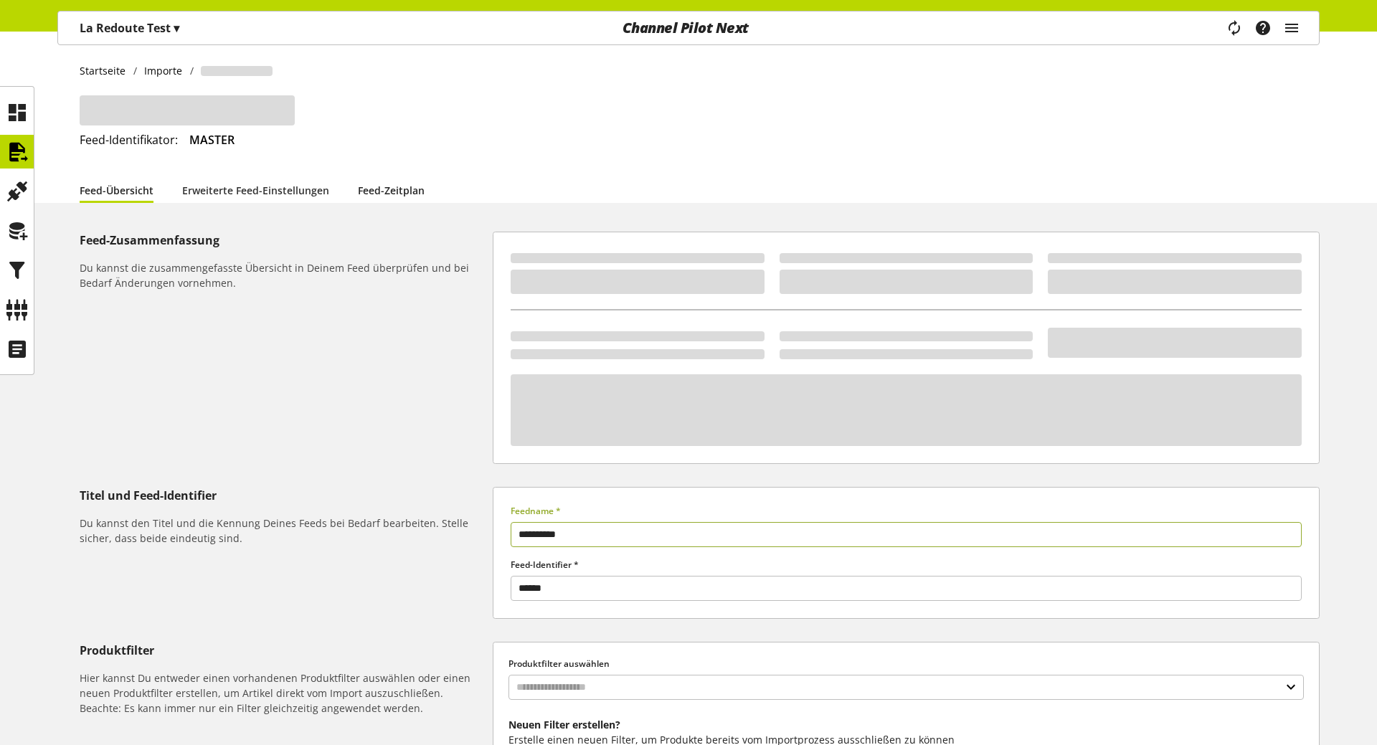
click at [389, 193] on link "Feed-Zeitplan" at bounding box center [391, 190] width 67 height 27
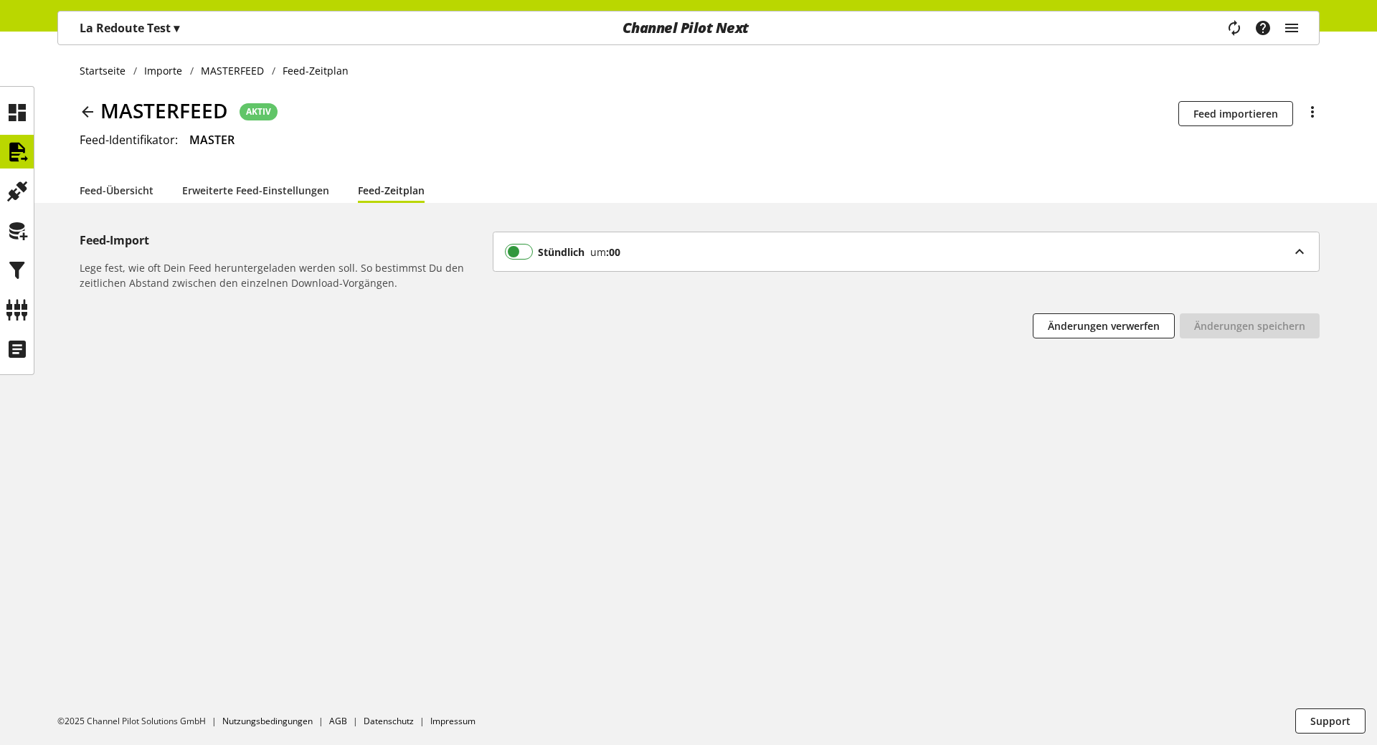
click at [519, 247] on span at bounding box center [519, 252] width 28 height 16
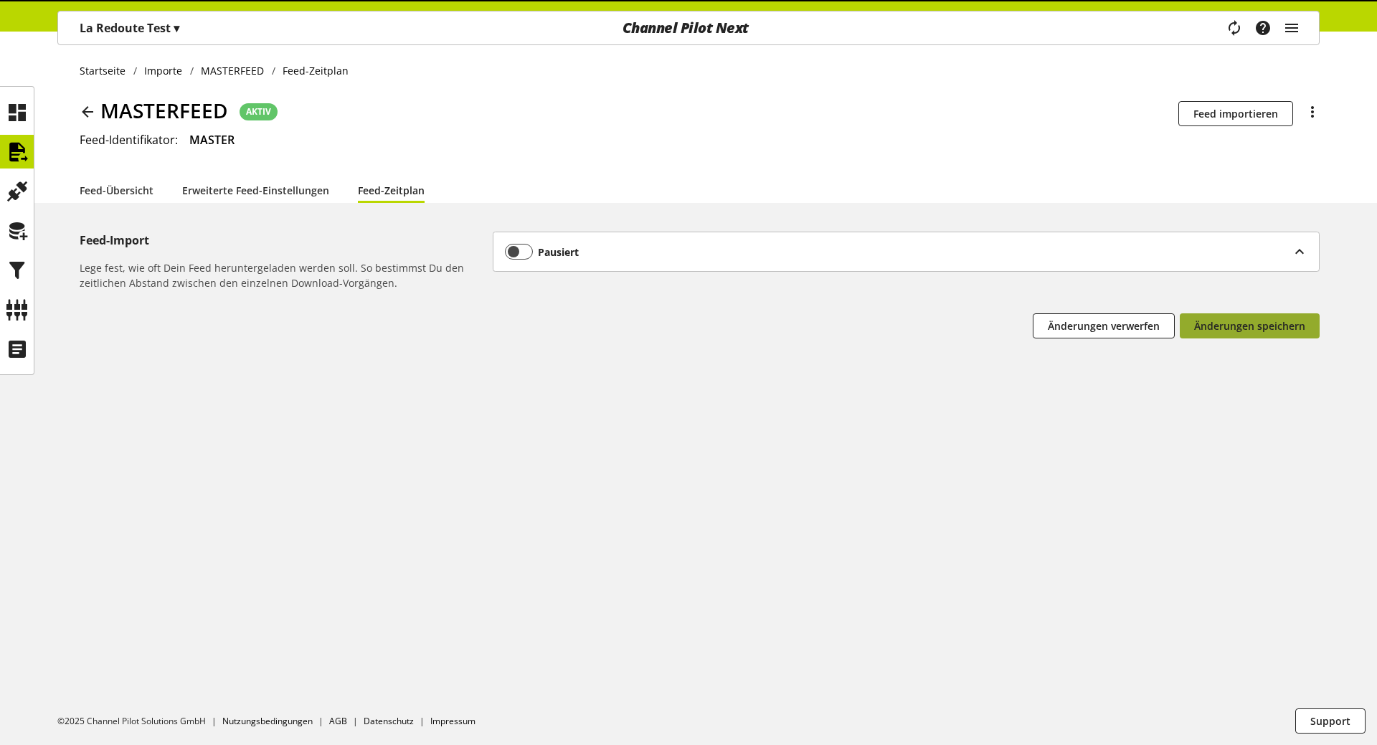
click at [1268, 319] on span "Änderungen speichern" at bounding box center [1249, 325] width 111 height 15
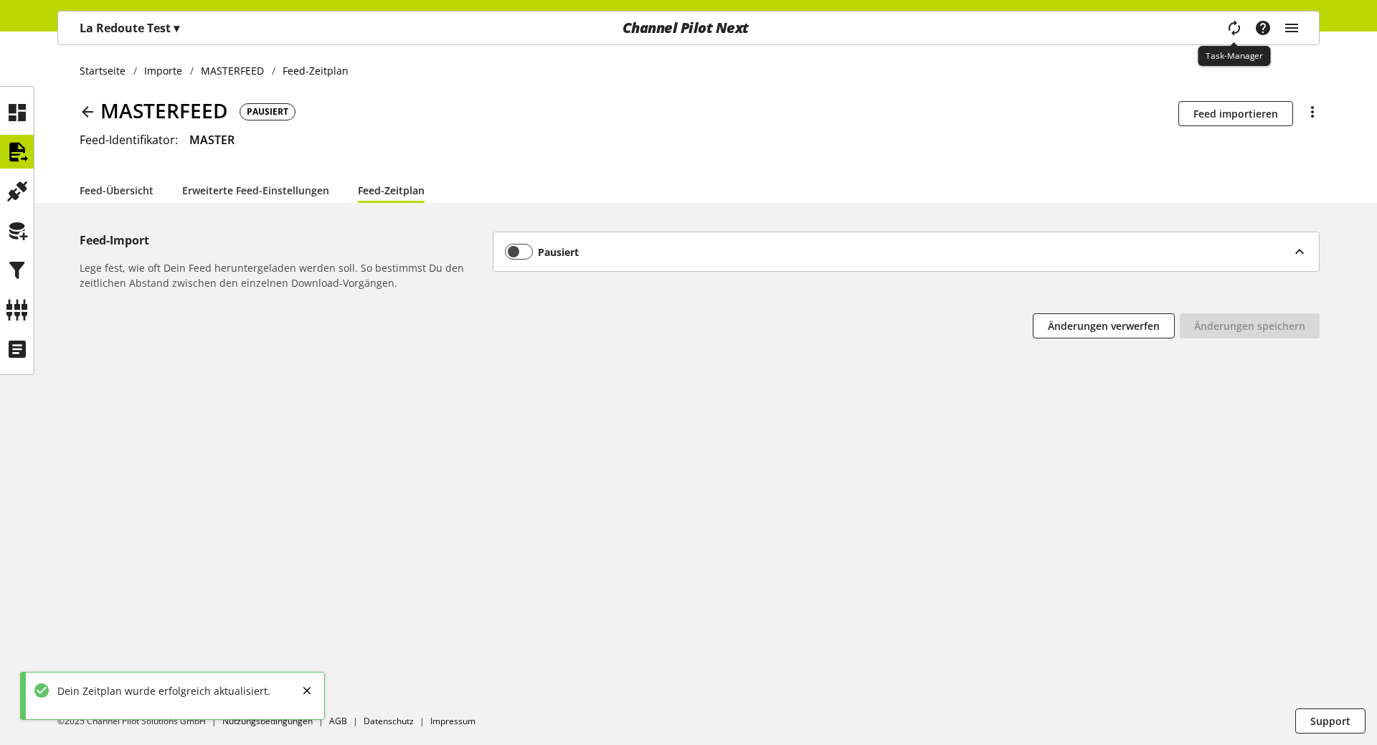
click at [1240, 33] on icon "main navigation" at bounding box center [1234, 27] width 28 height 31
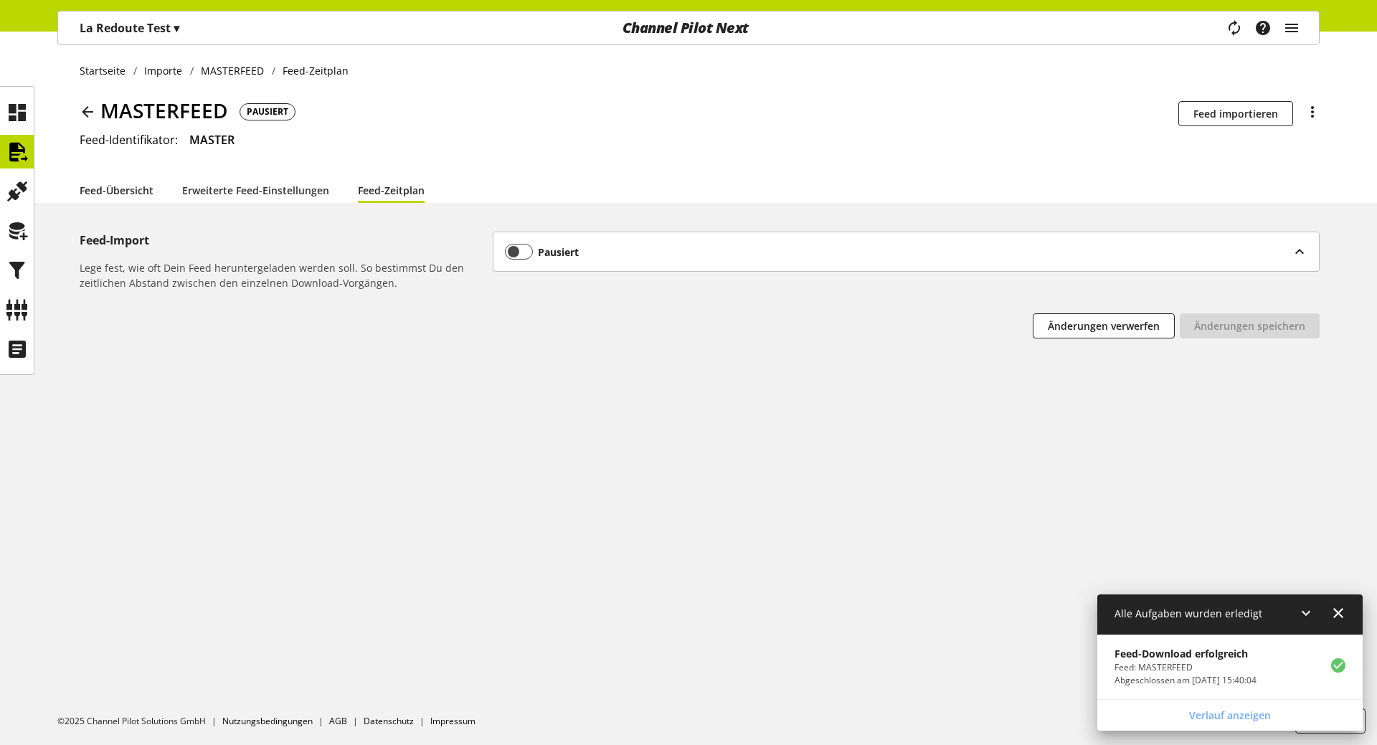
click at [115, 194] on link "Feed-Übersicht" at bounding box center [117, 190] width 74 height 27
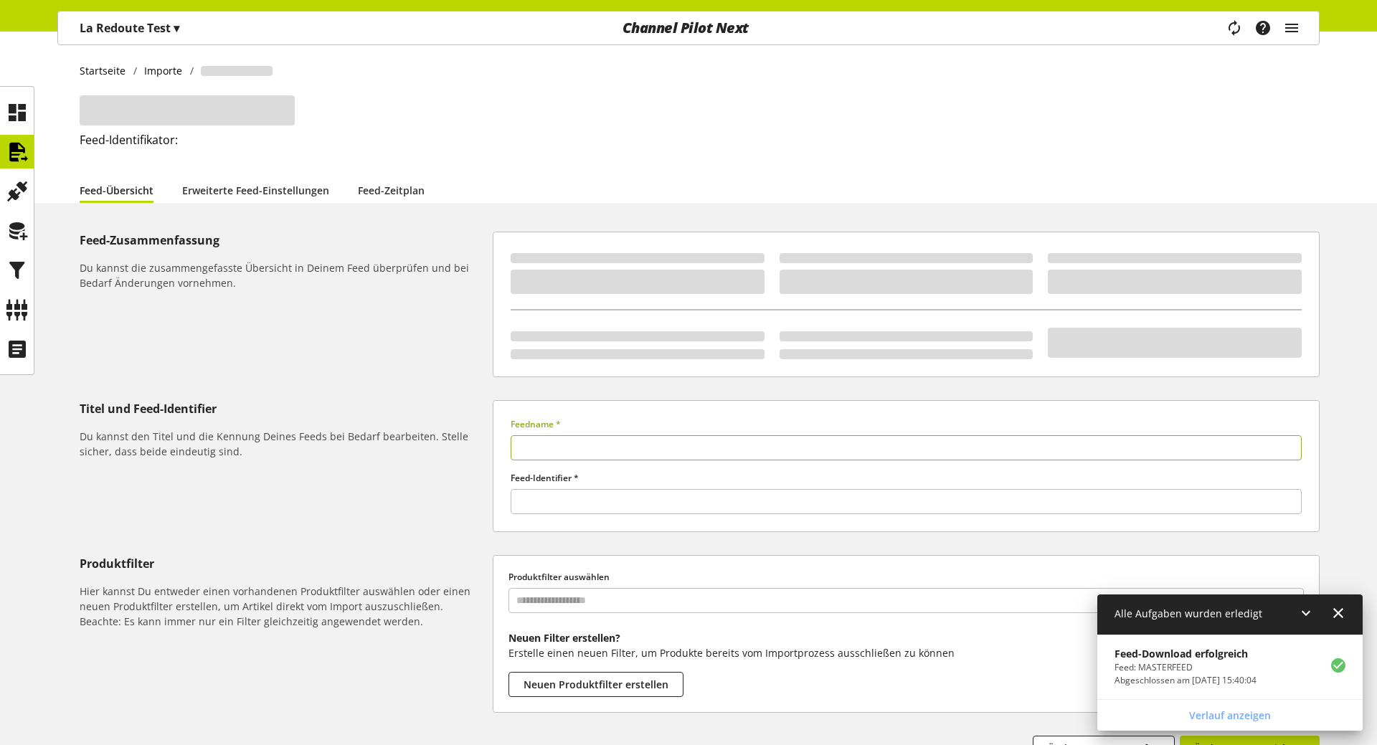
type input "**********"
type input "******"
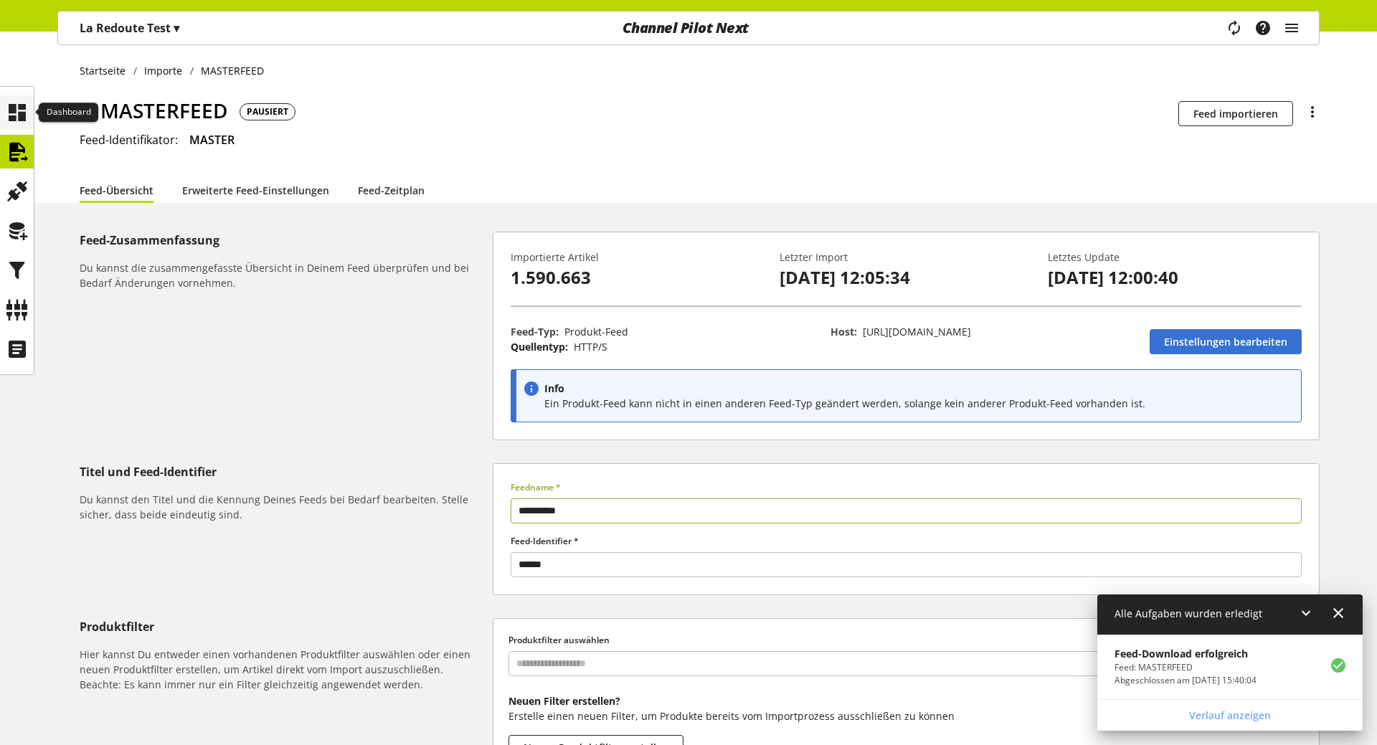
click at [27, 115] on icon at bounding box center [17, 112] width 23 height 29
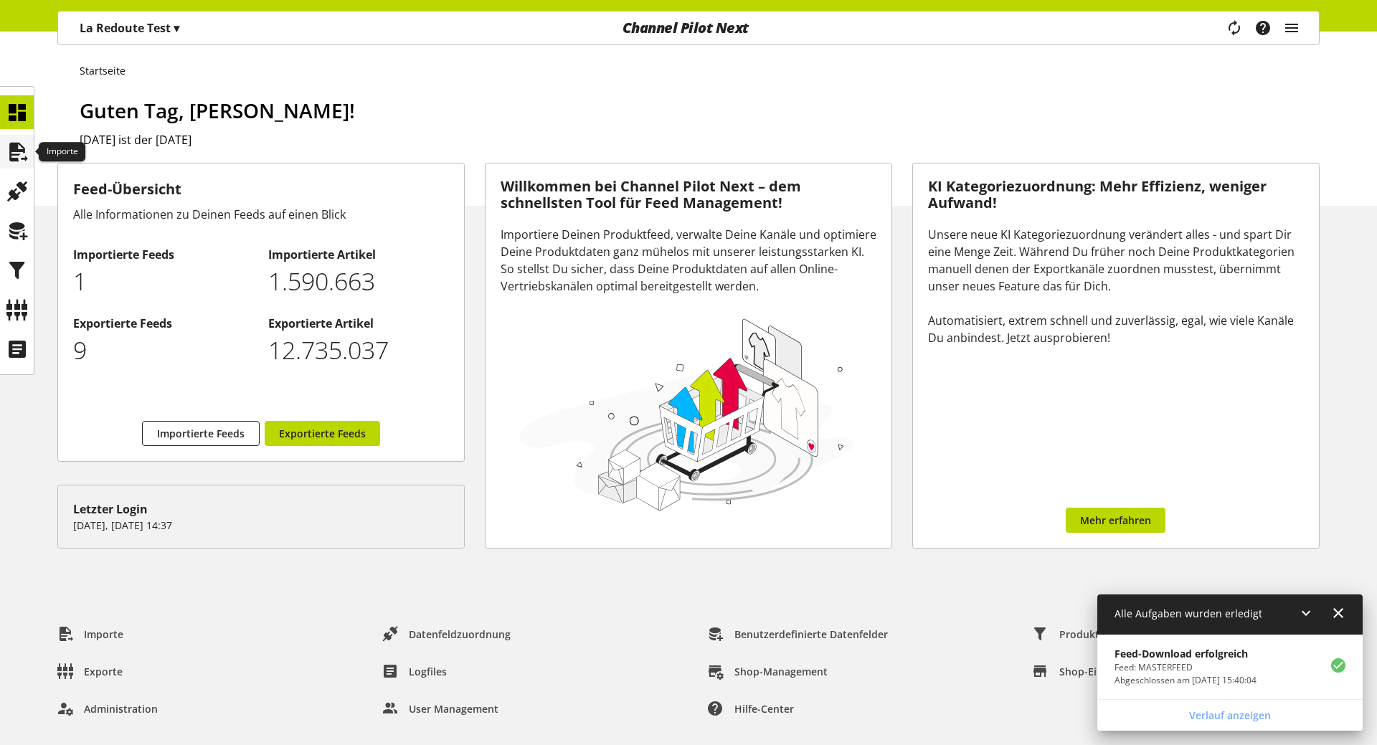
click at [16, 163] on icon at bounding box center [17, 152] width 23 height 29
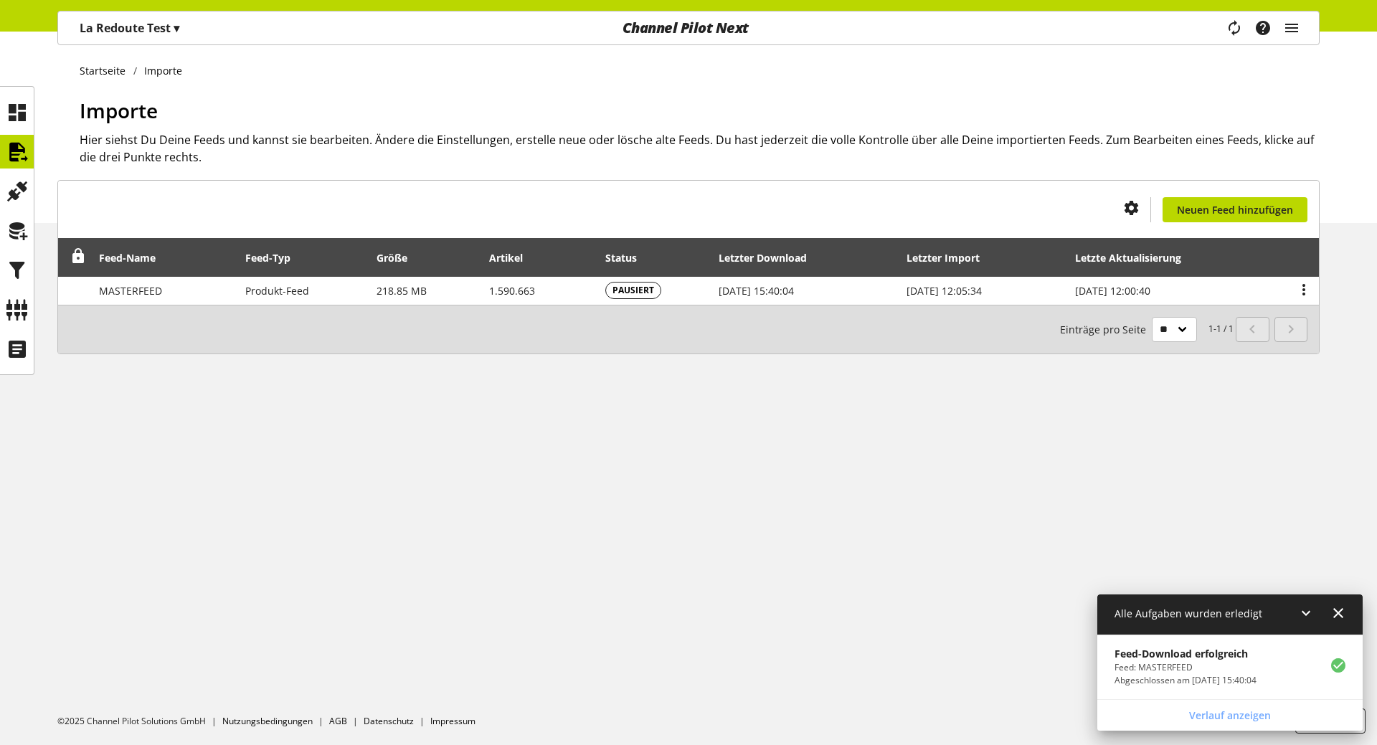
click at [657, 444] on div "Startseite Importe Importe Hier siehst Du Deine Feeds und kannst sie bearbeiten…" at bounding box center [688, 389] width 1377 height 714
click at [28, 113] on icon at bounding box center [17, 112] width 23 height 29
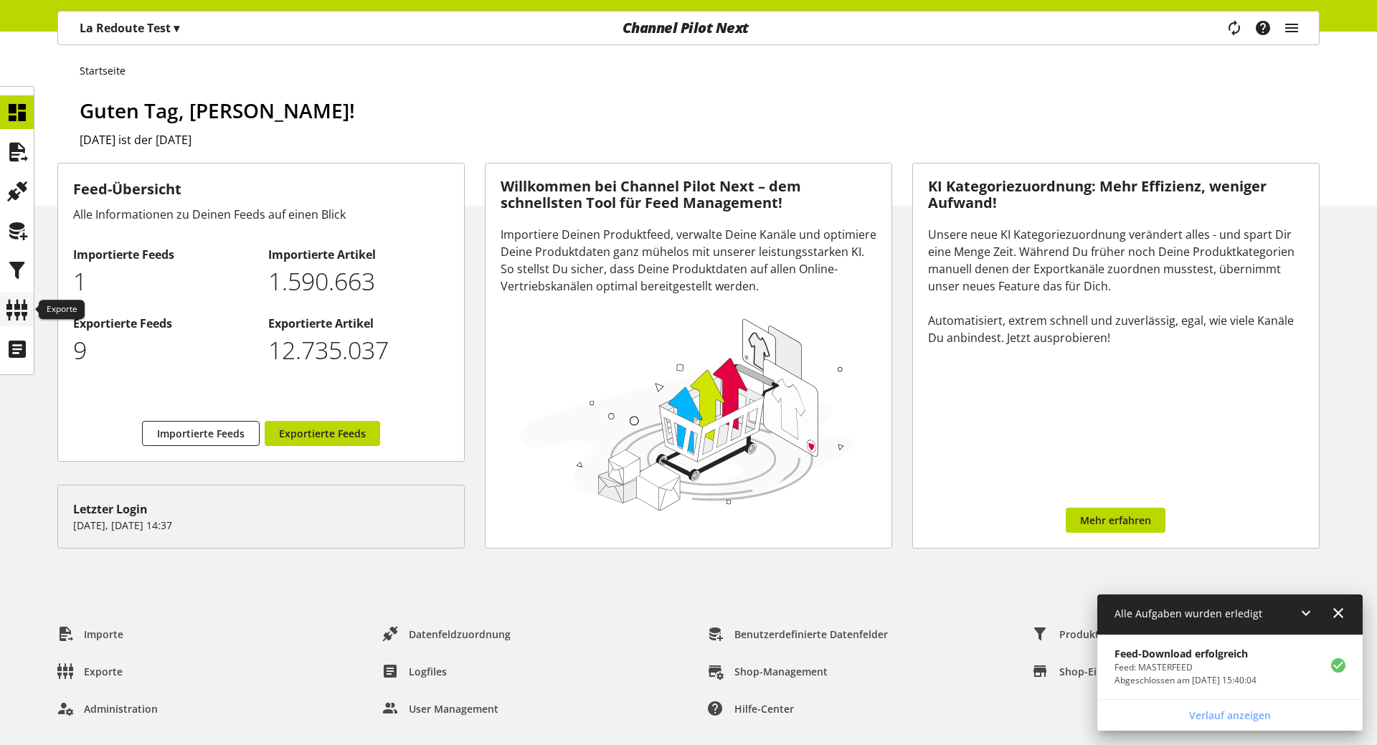
click at [23, 311] on icon at bounding box center [17, 309] width 23 height 29
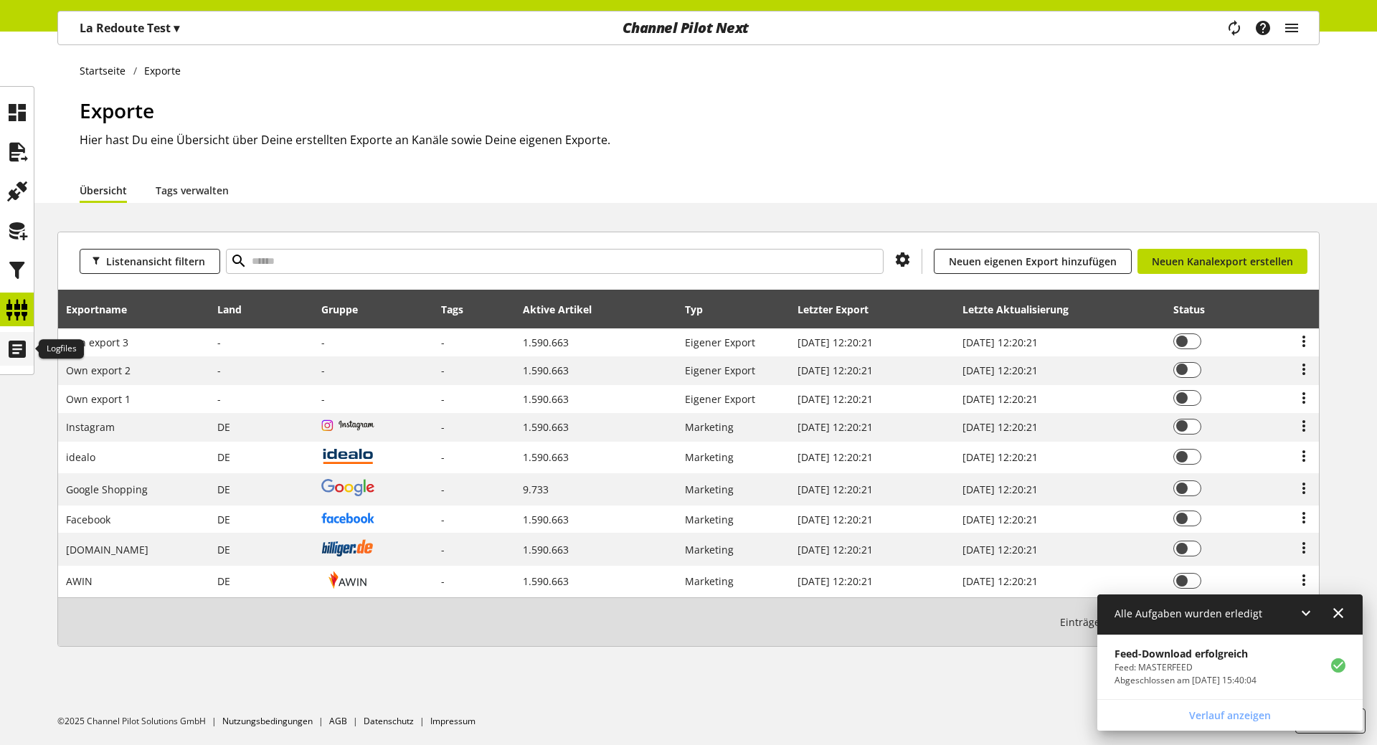
click at [27, 344] on icon at bounding box center [17, 349] width 23 height 29
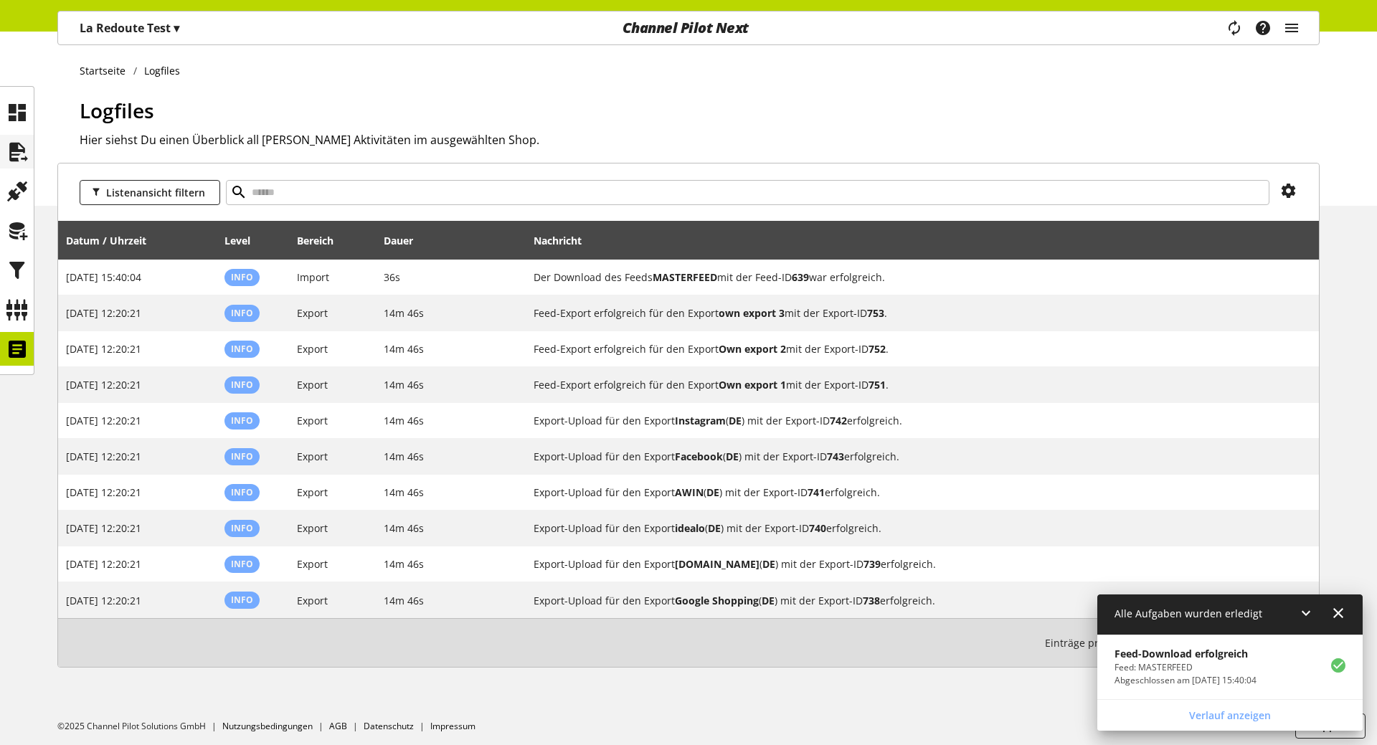
click at [18, 168] on div at bounding box center [17, 152] width 34 height 34
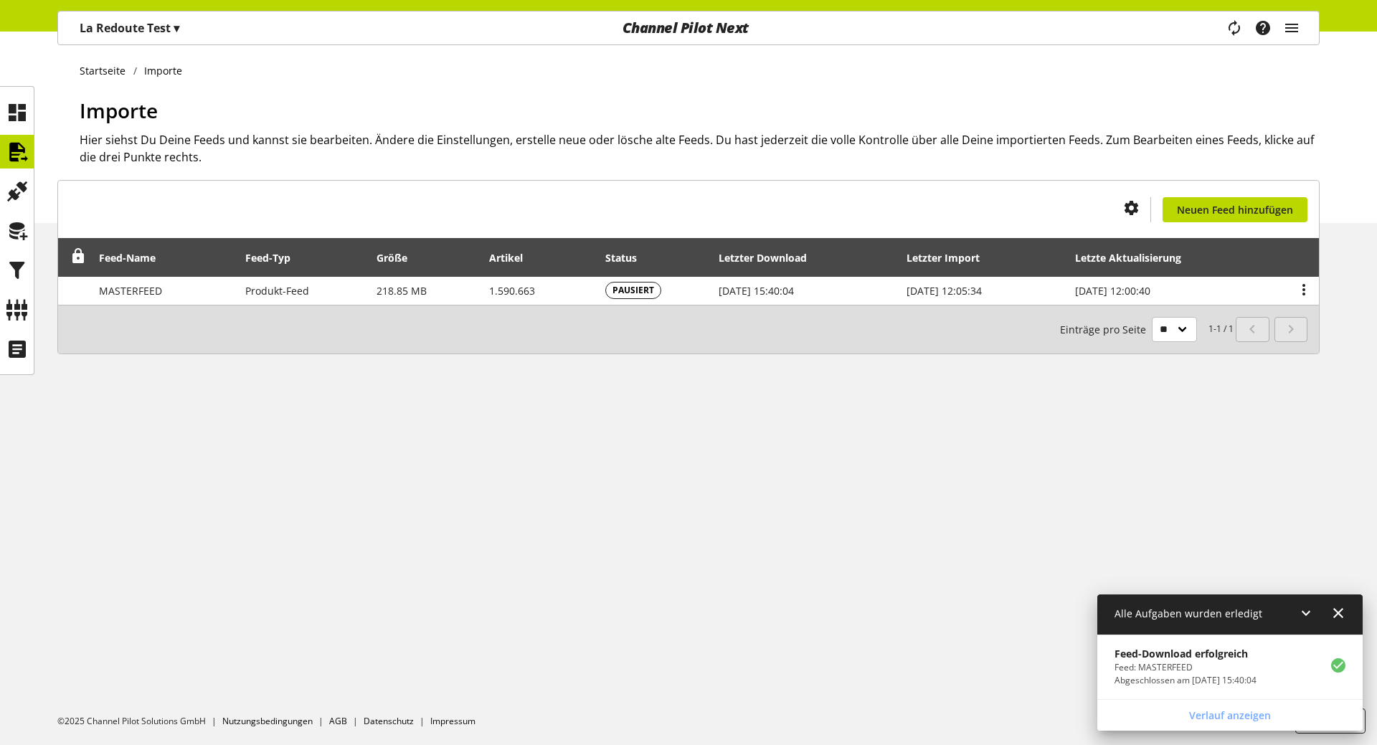
click at [555, 436] on div "Startseite Importe Importe Hier siehst Du Deine Feeds und kannst sie bearbeiten…" at bounding box center [688, 389] width 1377 height 714
click at [1279, 27] on div "Task-Manager Hilfe-Center [PERSON_NAME] [EMAIL_ADDRESS][DOMAIN_NAME] User Manag…" at bounding box center [1268, 27] width 101 height 33
click at [1287, 26] on icon "main navigation" at bounding box center [1291, 28] width 17 height 26
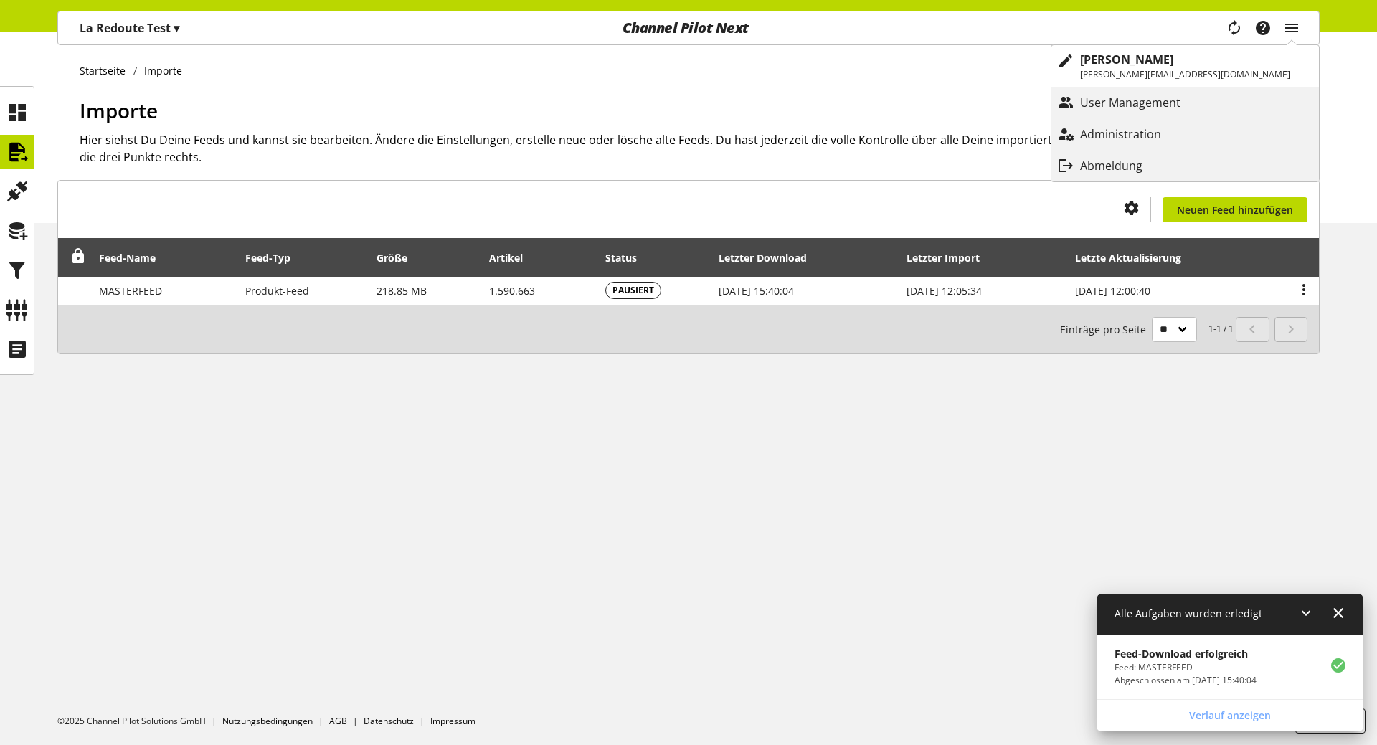
click at [1234, 118] on link "User Management" at bounding box center [1184, 103] width 267 height 32
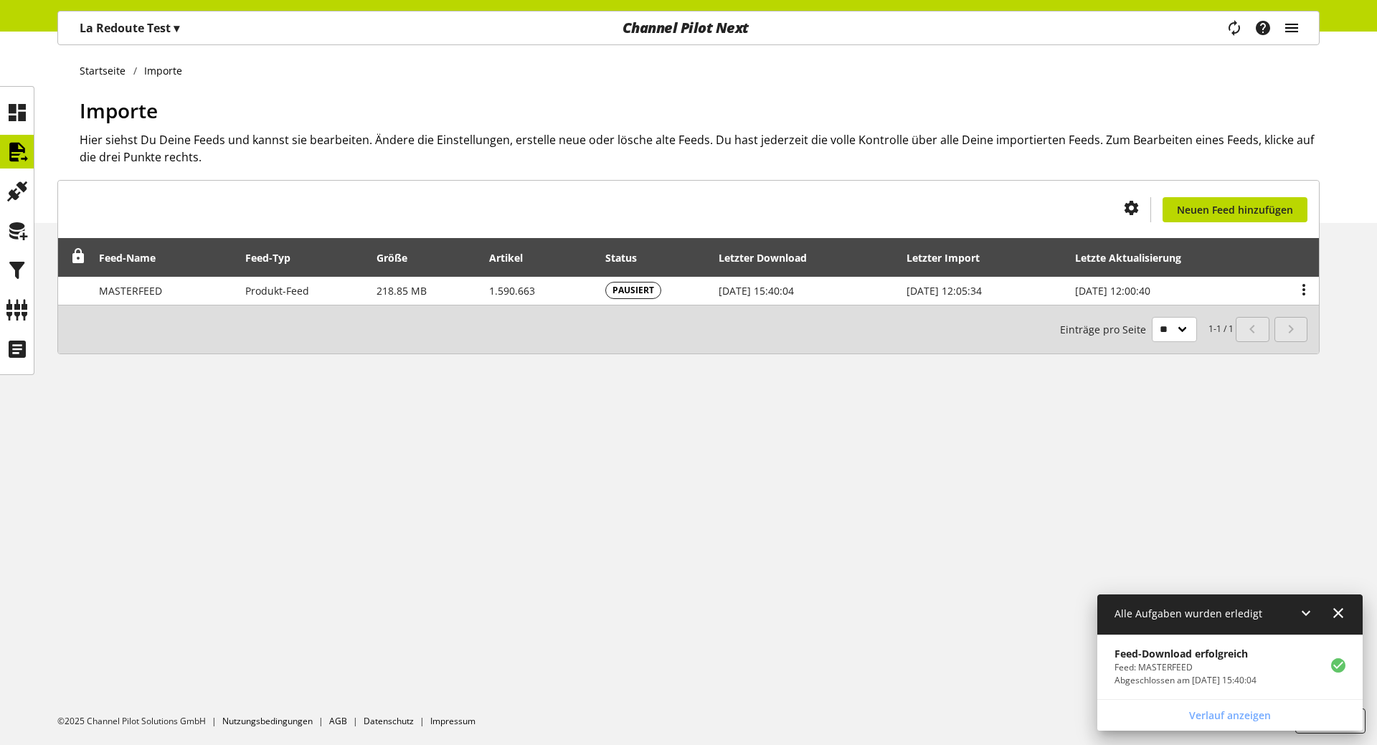
click at [1294, 33] on icon "main navigation" at bounding box center [1291, 28] width 17 height 26
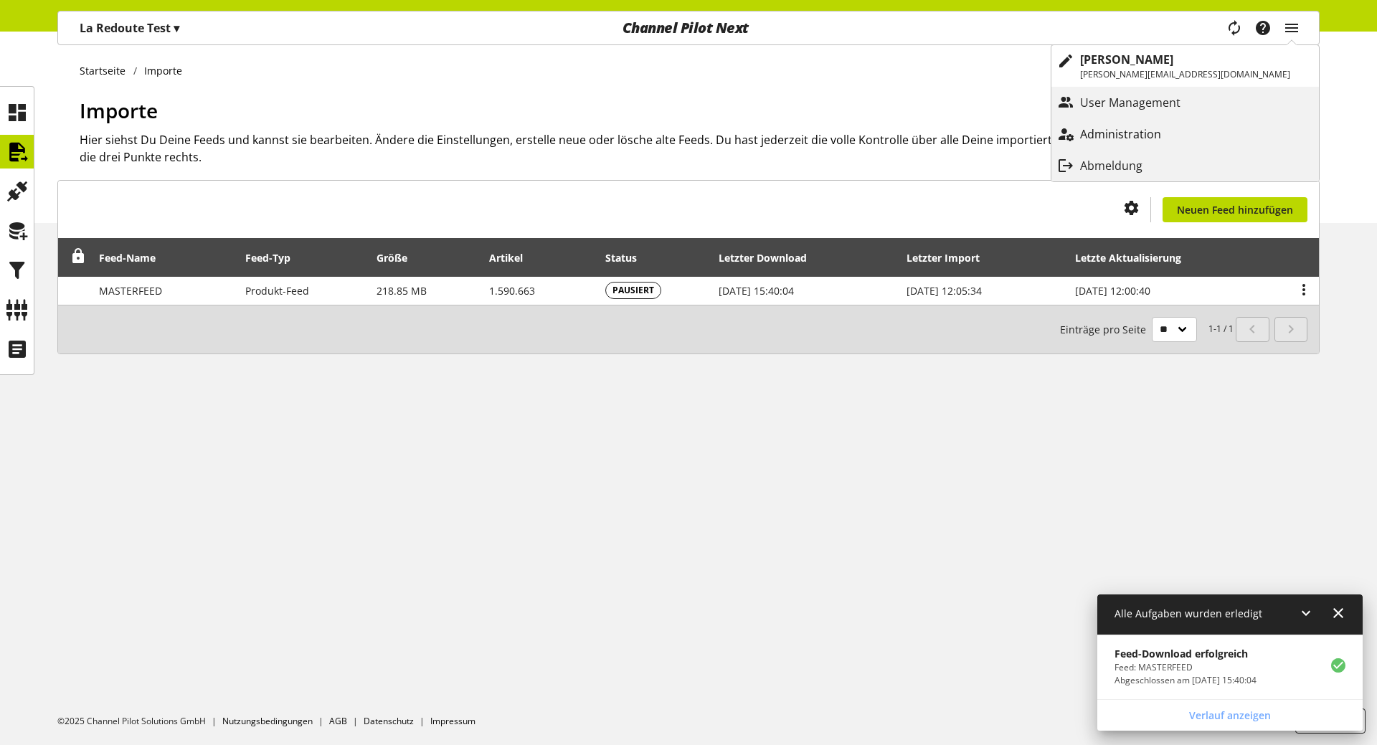
click at [1190, 138] on p "Administration" at bounding box center [1135, 133] width 110 height 17
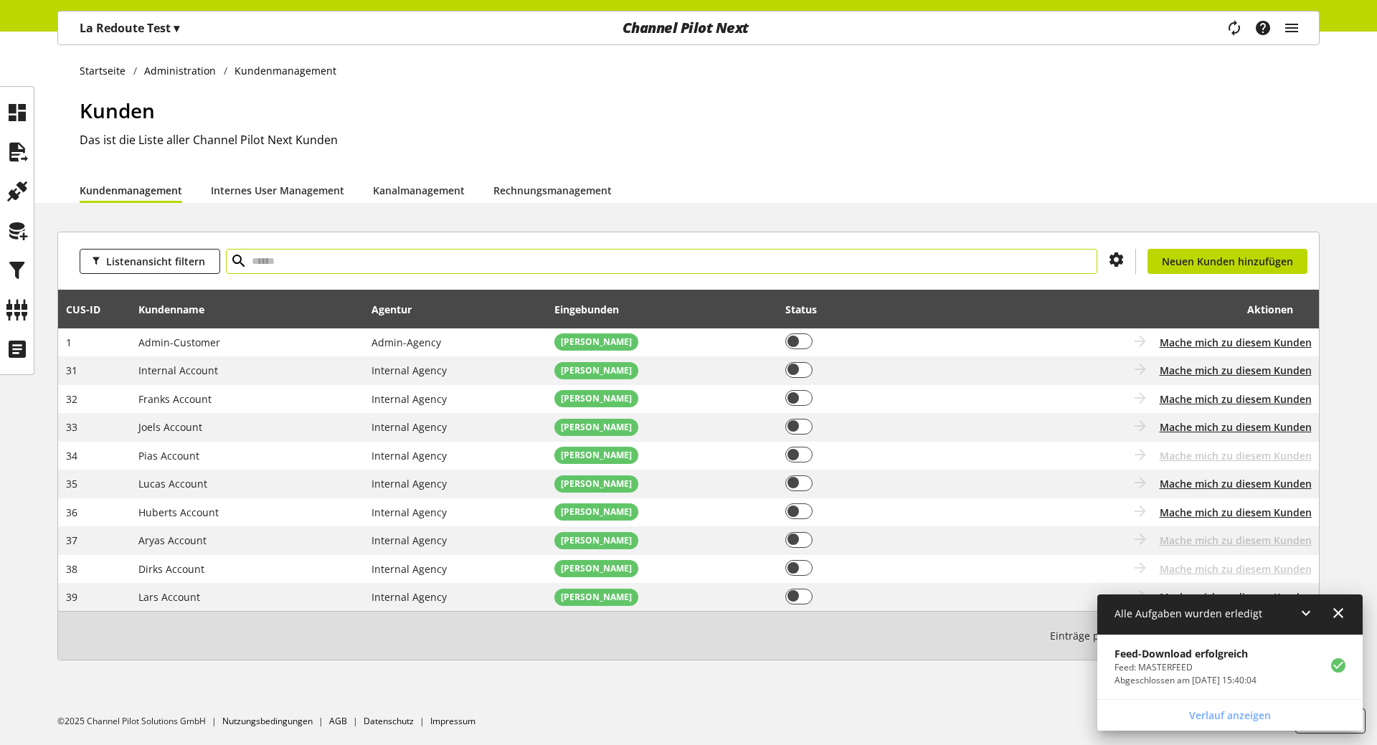
click at [281, 268] on input "text" at bounding box center [661, 261] width 871 height 25
paste input "**"
type input "**"
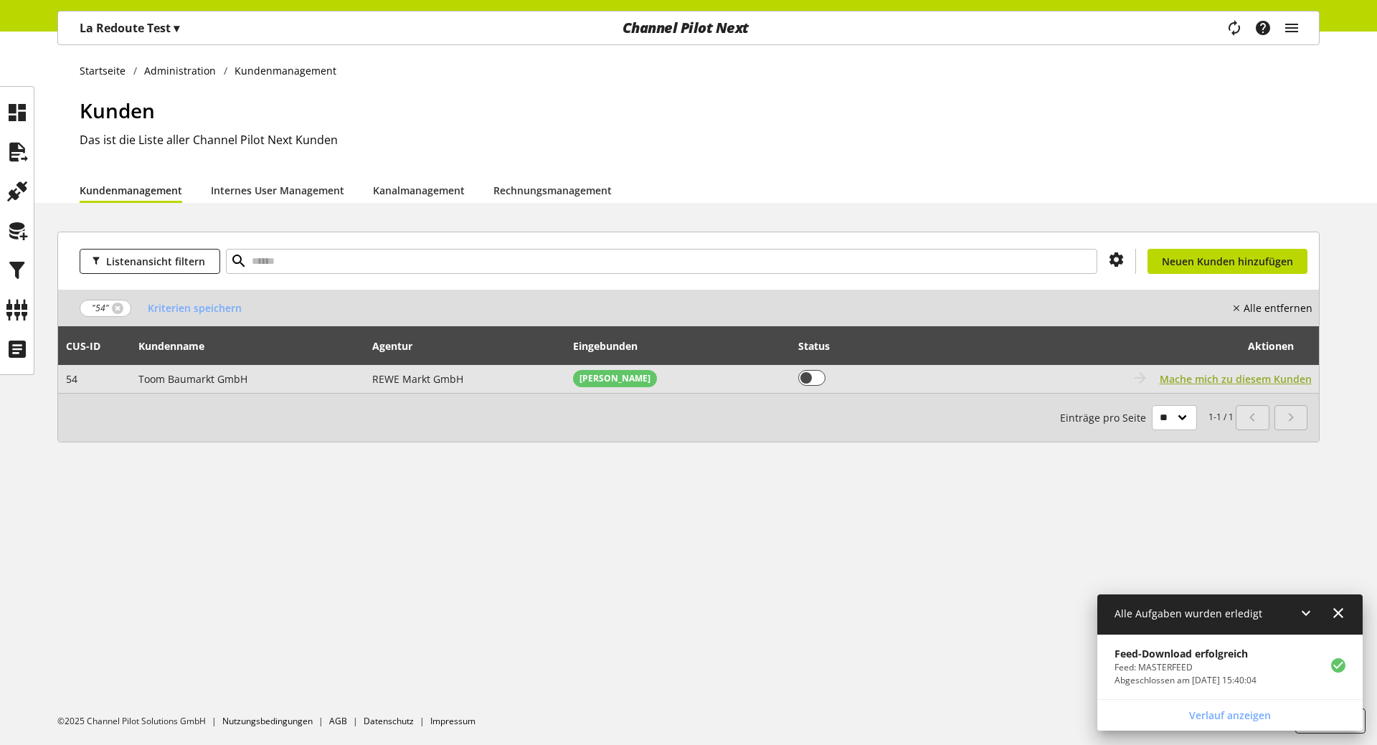
click at [1256, 380] on span "Mache mich zu diesem Kunden" at bounding box center [1236, 378] width 152 height 15
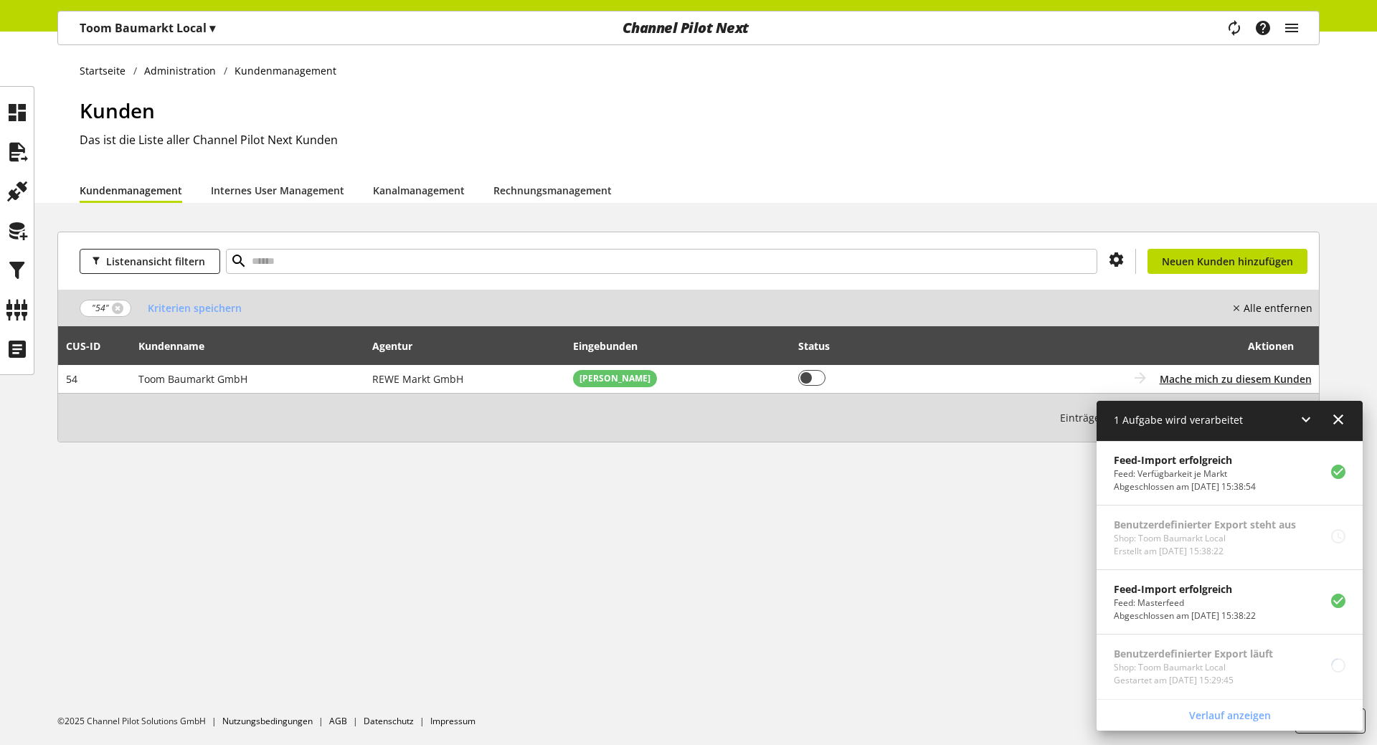
click at [113, 36] on p "Toom Baumarkt Local ▾" at bounding box center [148, 27] width 136 height 17
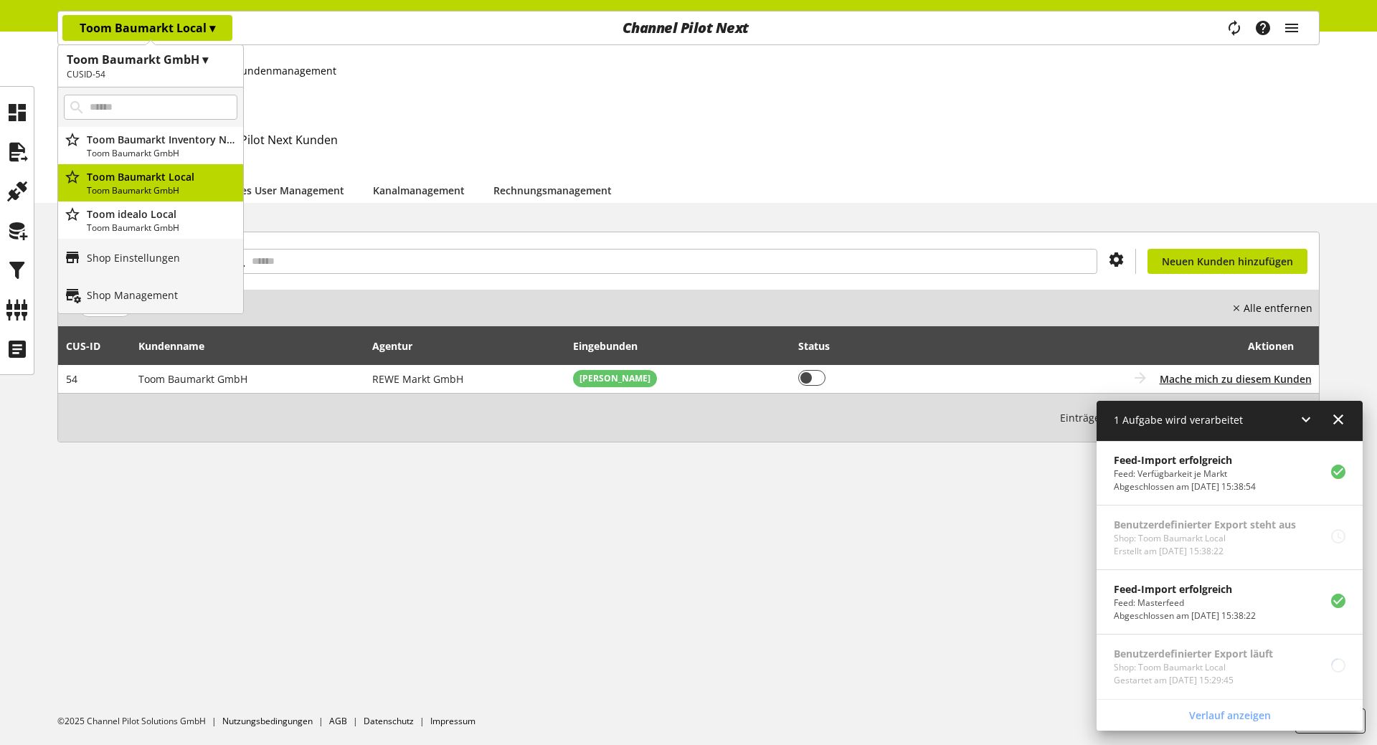
click at [113, 36] on p "Toom Baumarkt Local ▾" at bounding box center [148, 27] width 136 height 17
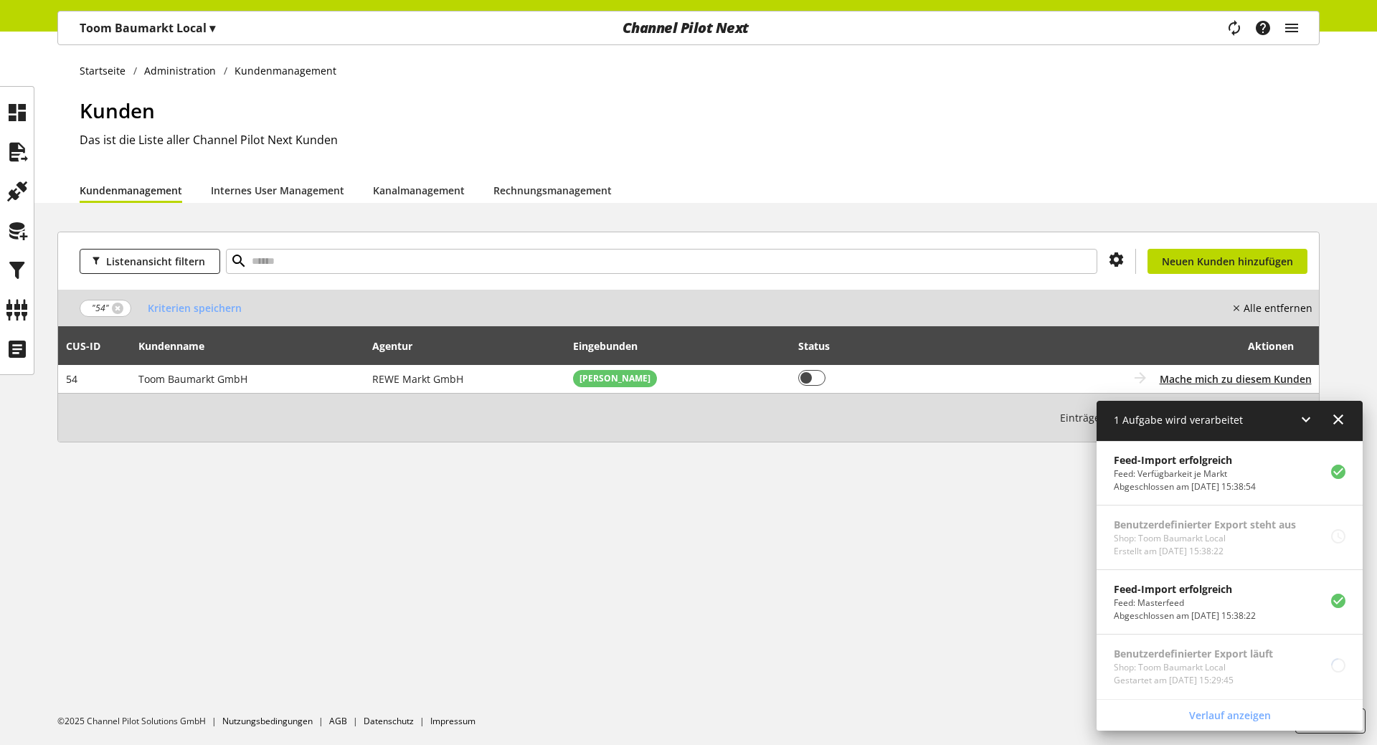
click at [163, 20] on p "Toom Baumarkt Local ▾" at bounding box center [148, 27] width 136 height 17
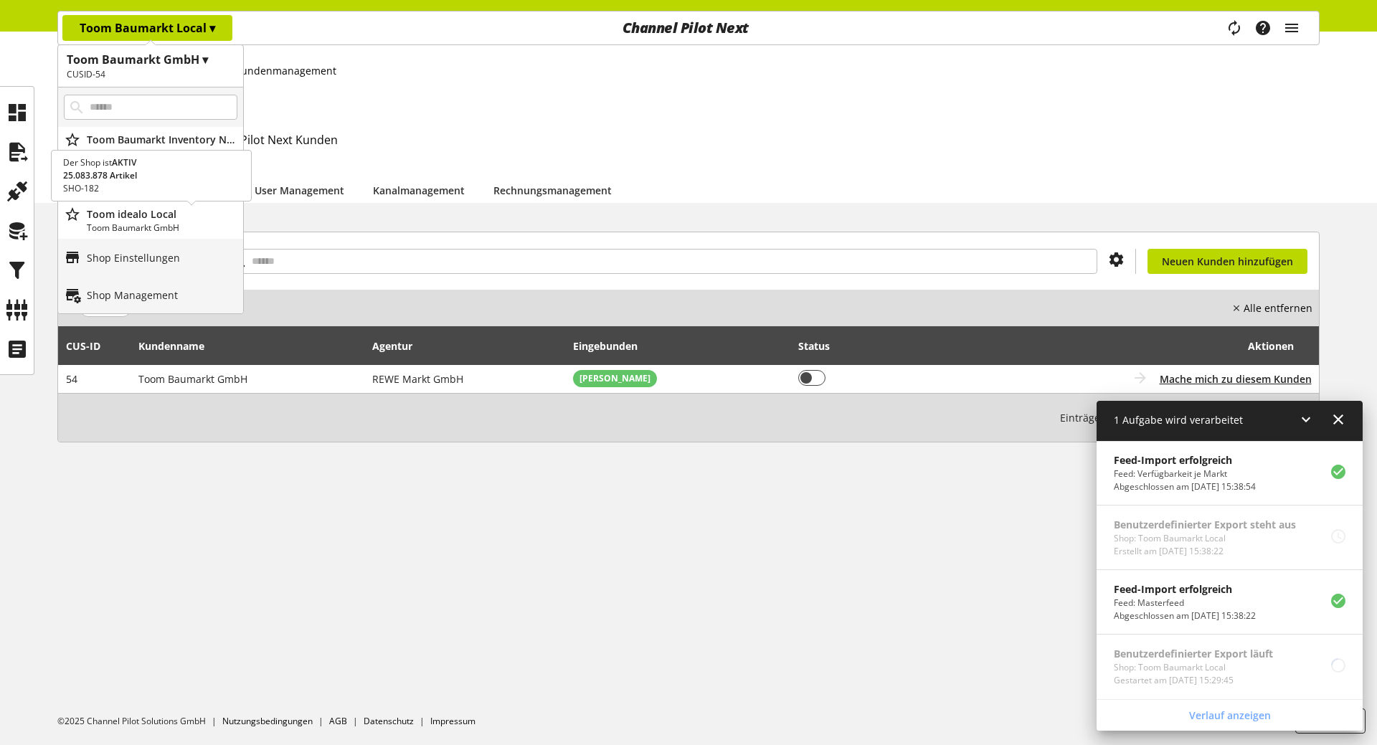
click at [153, 221] on p "Toom idealo Local" at bounding box center [162, 214] width 151 height 15
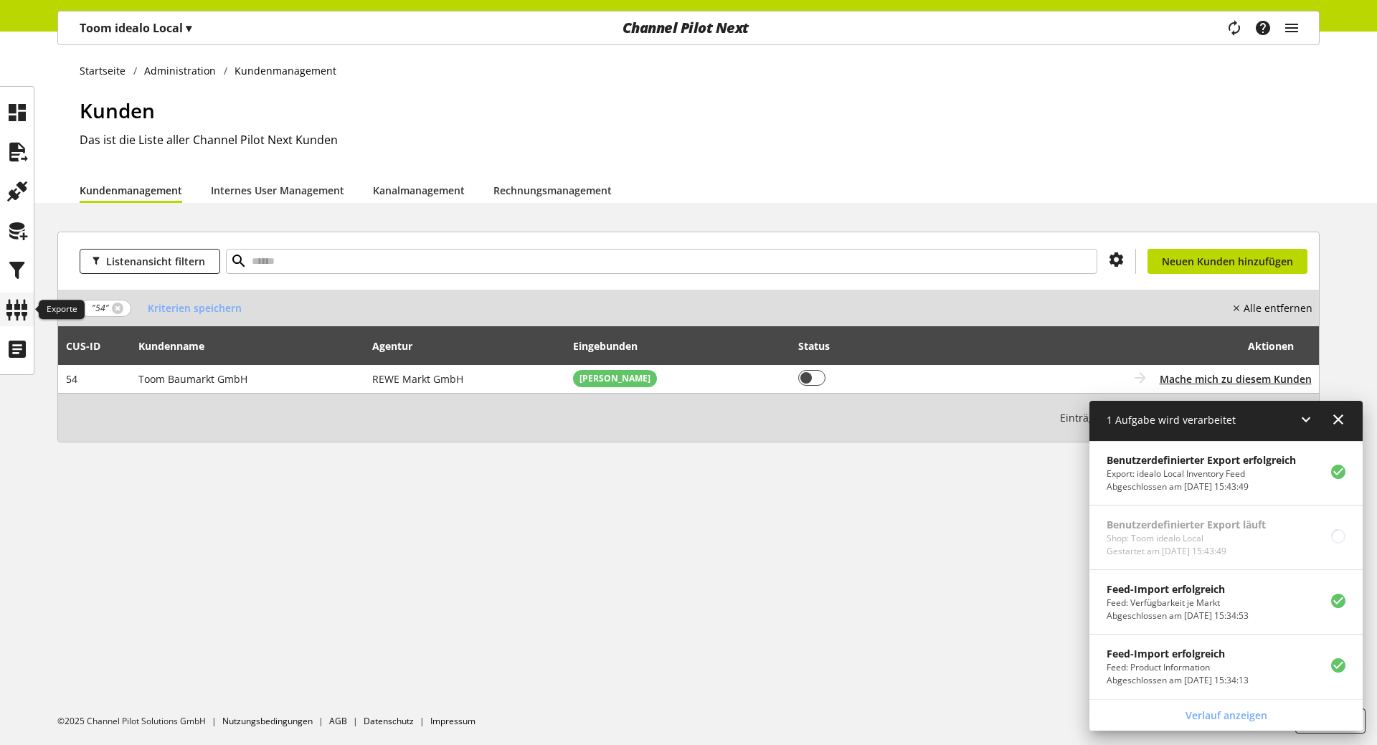
click at [20, 303] on icon at bounding box center [17, 309] width 23 height 29
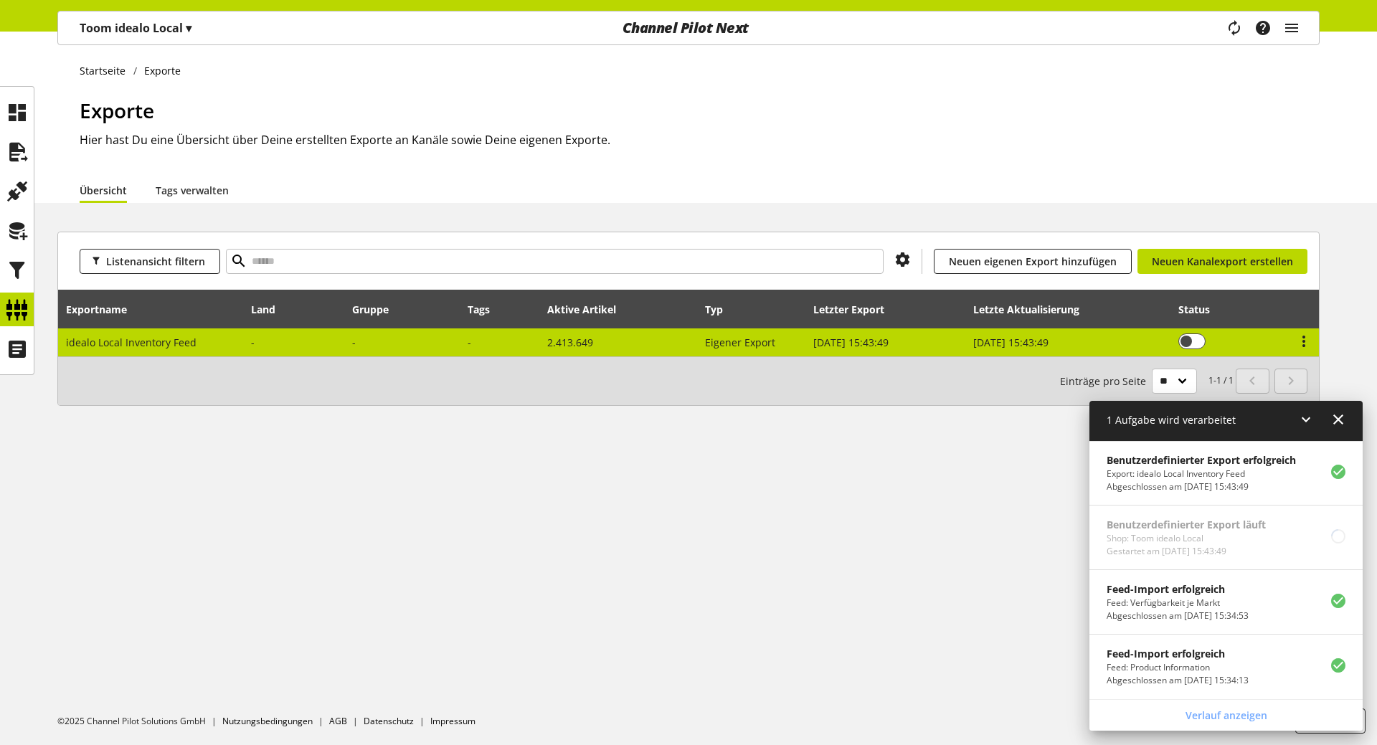
click at [223, 334] on td "idealo Local Inventory Feed" at bounding box center [151, 342] width 186 height 28
select select "********"
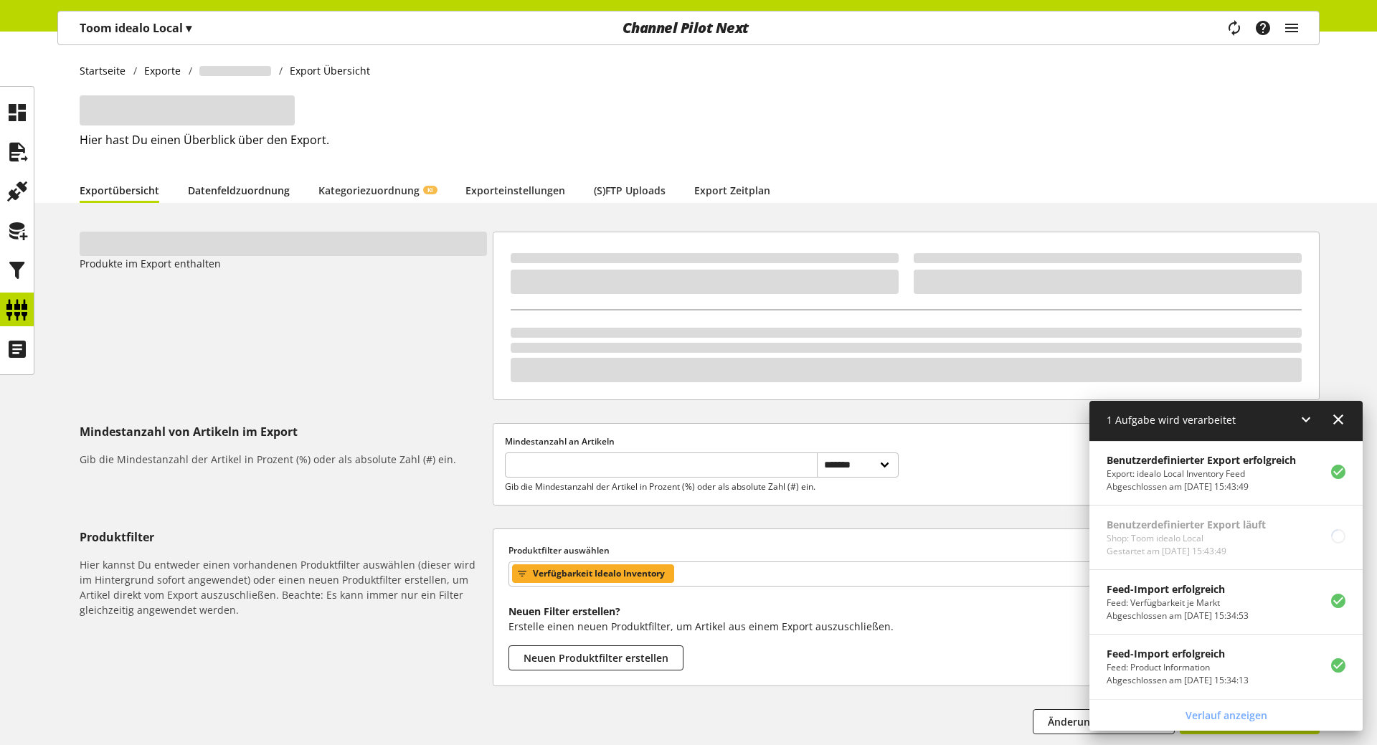
click at [234, 188] on link "Datenfeldzuordnung" at bounding box center [239, 190] width 102 height 27
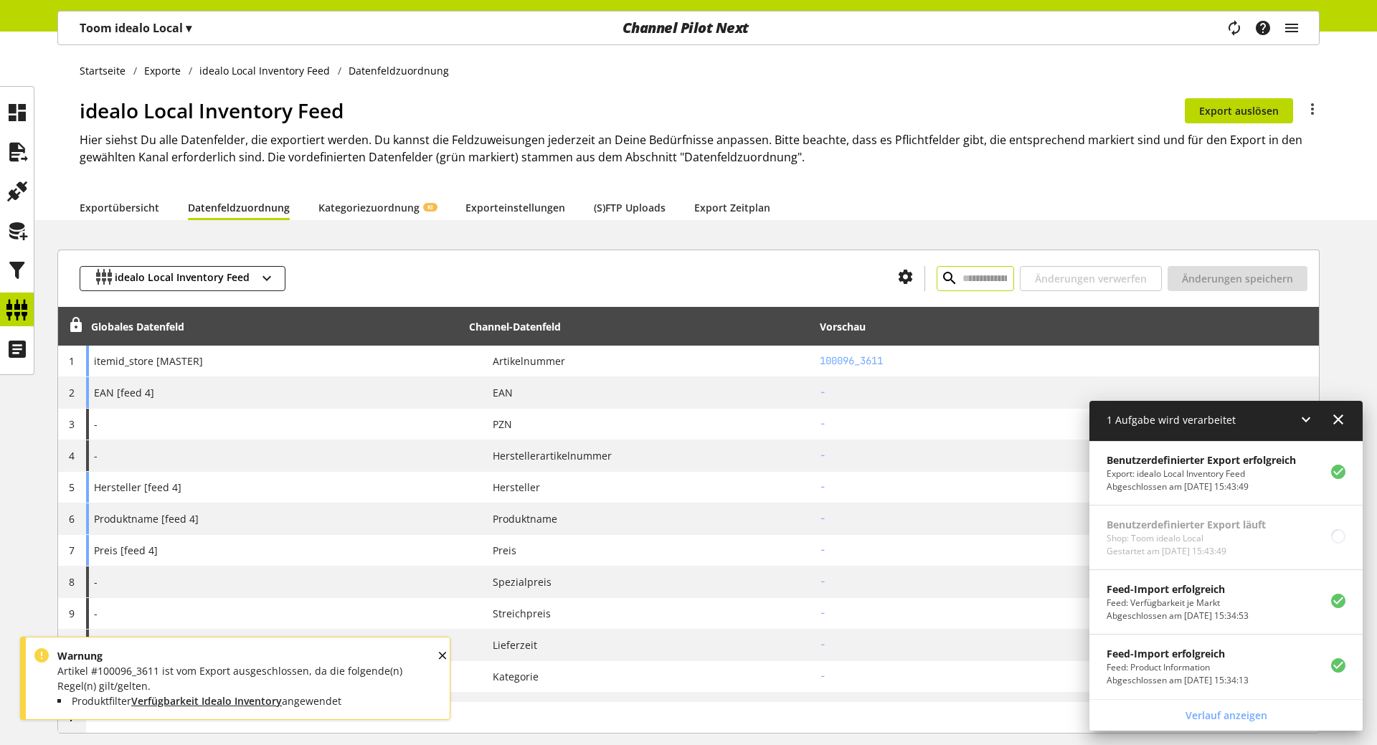
click at [993, 282] on input "text" at bounding box center [975, 278] width 77 height 25
paste input "**********"
type input "**********"
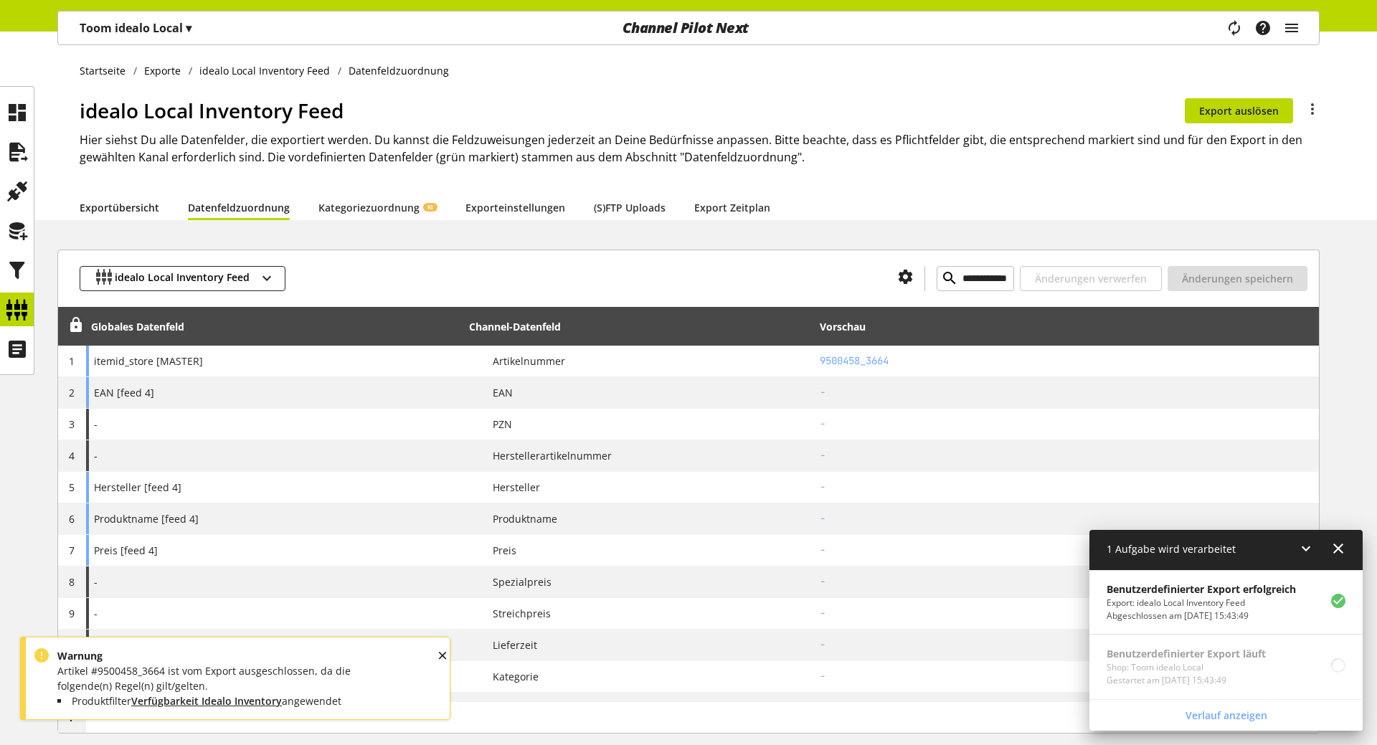
click at [120, 205] on link "Exportübersicht" at bounding box center [120, 207] width 80 height 27
select select "********"
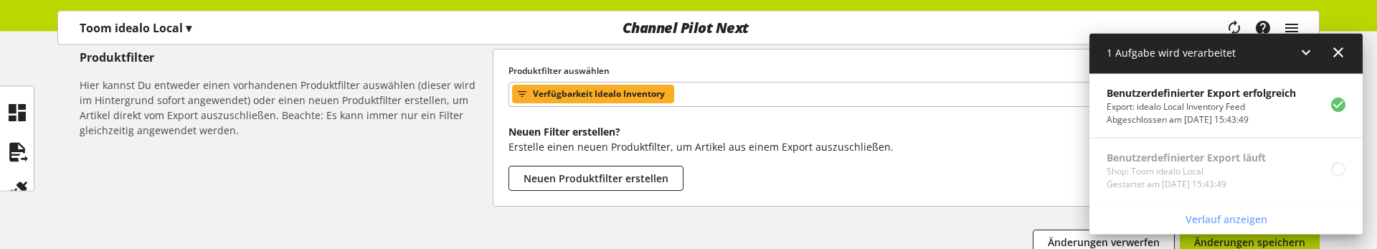
scroll to position [489, 0]
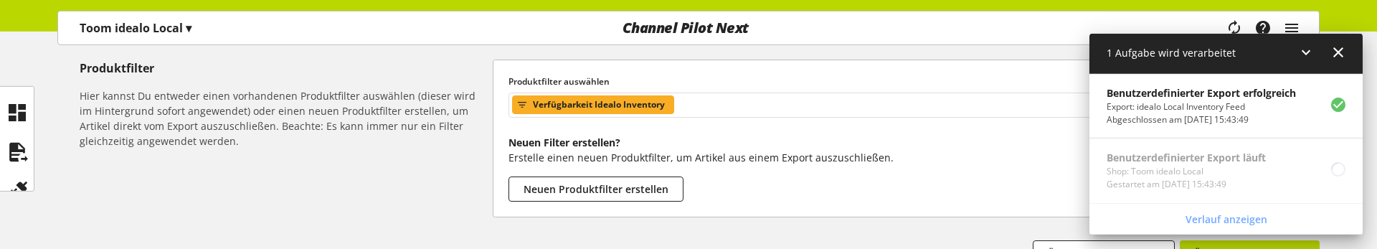
click at [647, 113] on span "Verfügbarkeit Idealo Inventory" at bounding box center [599, 104] width 132 height 17
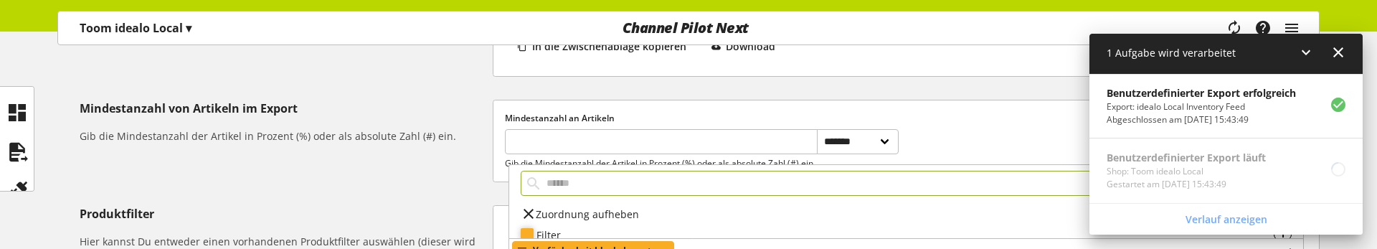
click at [546, 234] on div "Filter" at bounding box center [904, 234] width 737 height 15
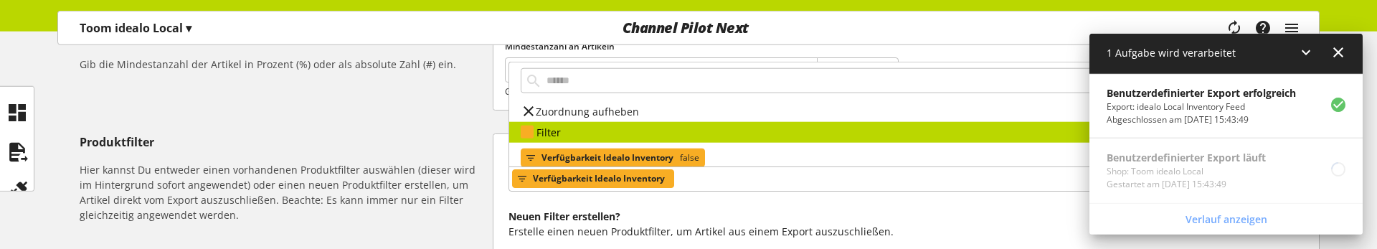
scroll to position [416, 0]
